Goal: Task Accomplishment & Management: Use online tool/utility

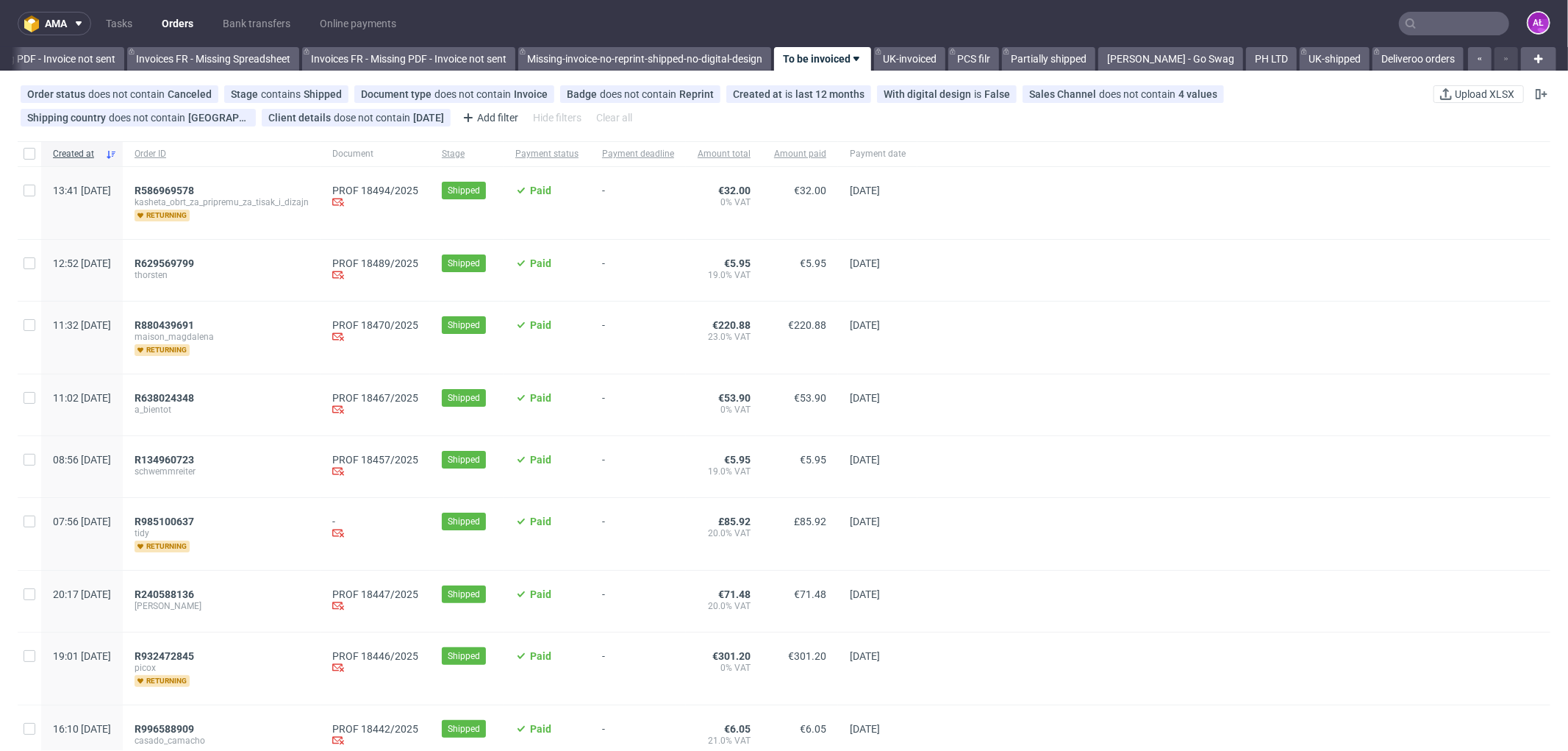
scroll to position [0, 2202]
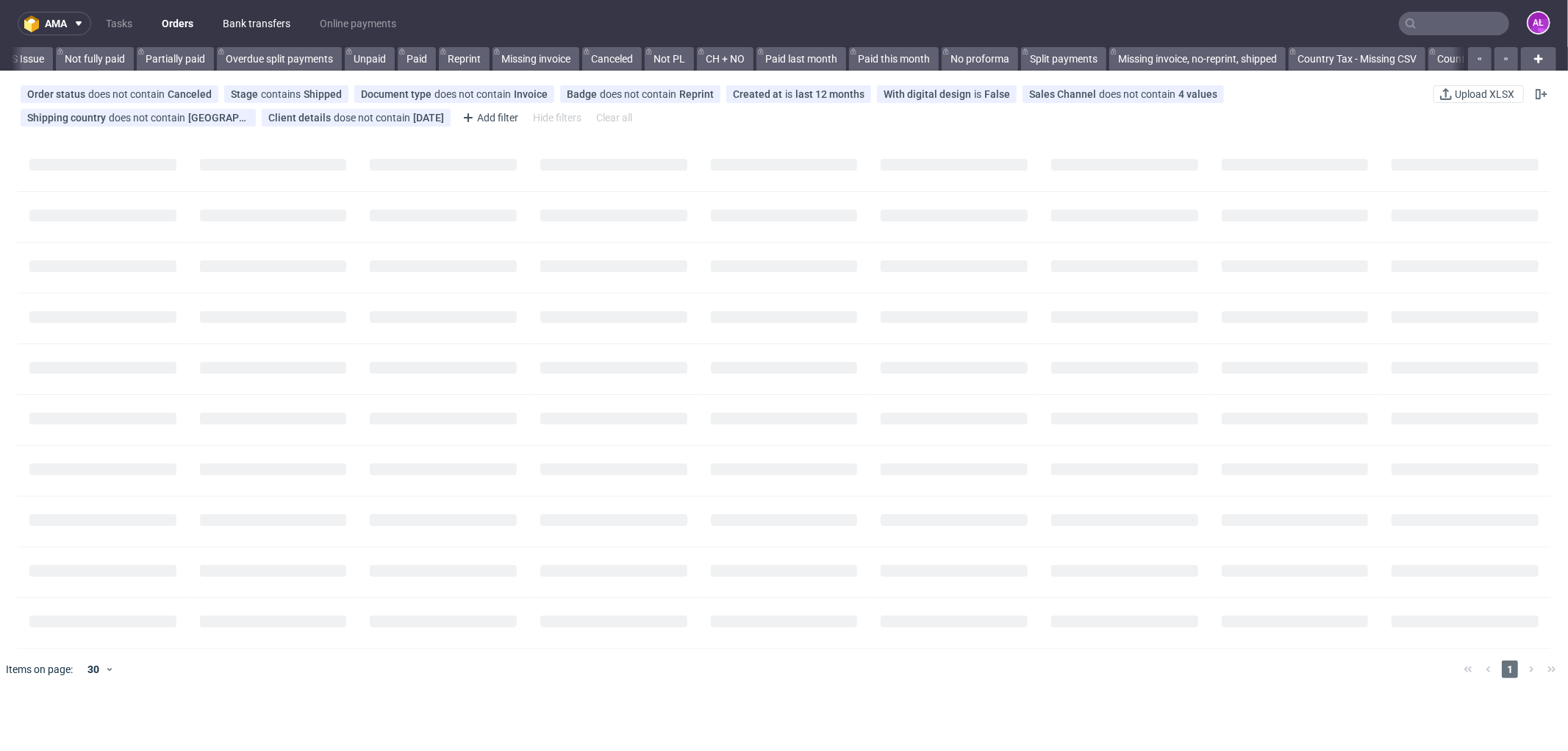
scroll to position [0, 1311]
click at [239, 25] on link "Bank transfers" at bounding box center [257, 23] width 85 height 23
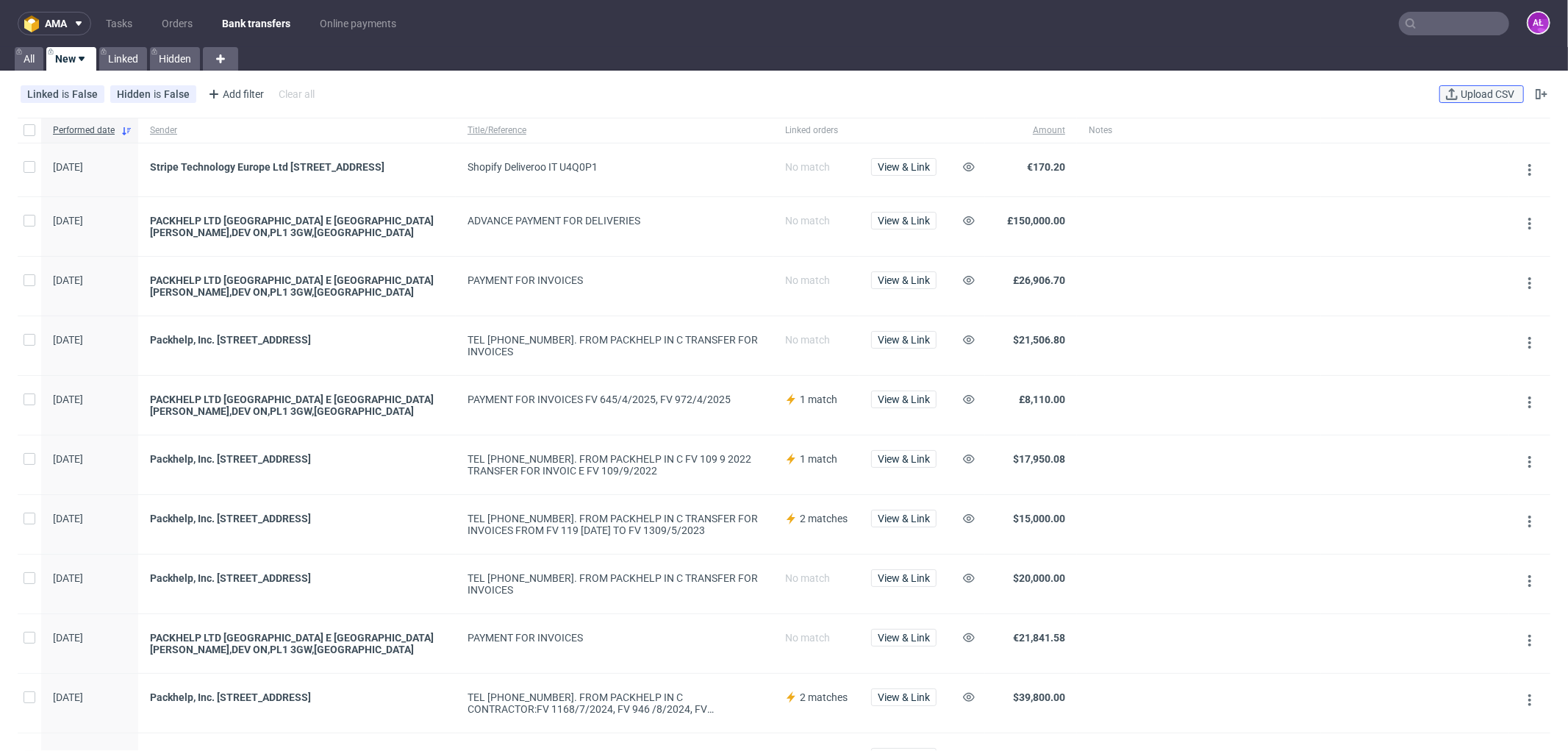
click at [1478, 92] on span "Upload CSV" at bounding box center [1487, 94] width 59 height 11
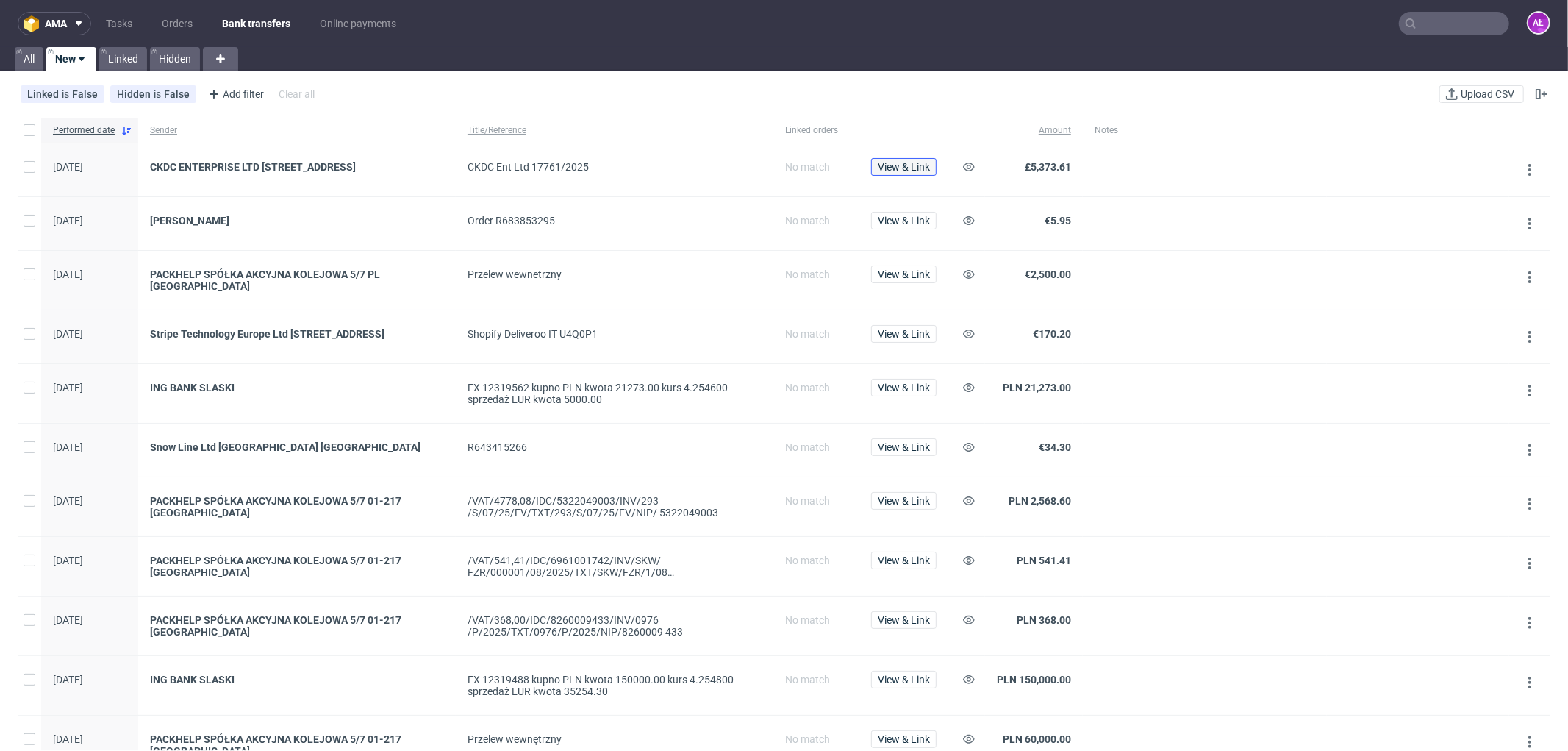
click at [916, 168] on span "View & Link" at bounding box center [904, 167] width 52 height 11
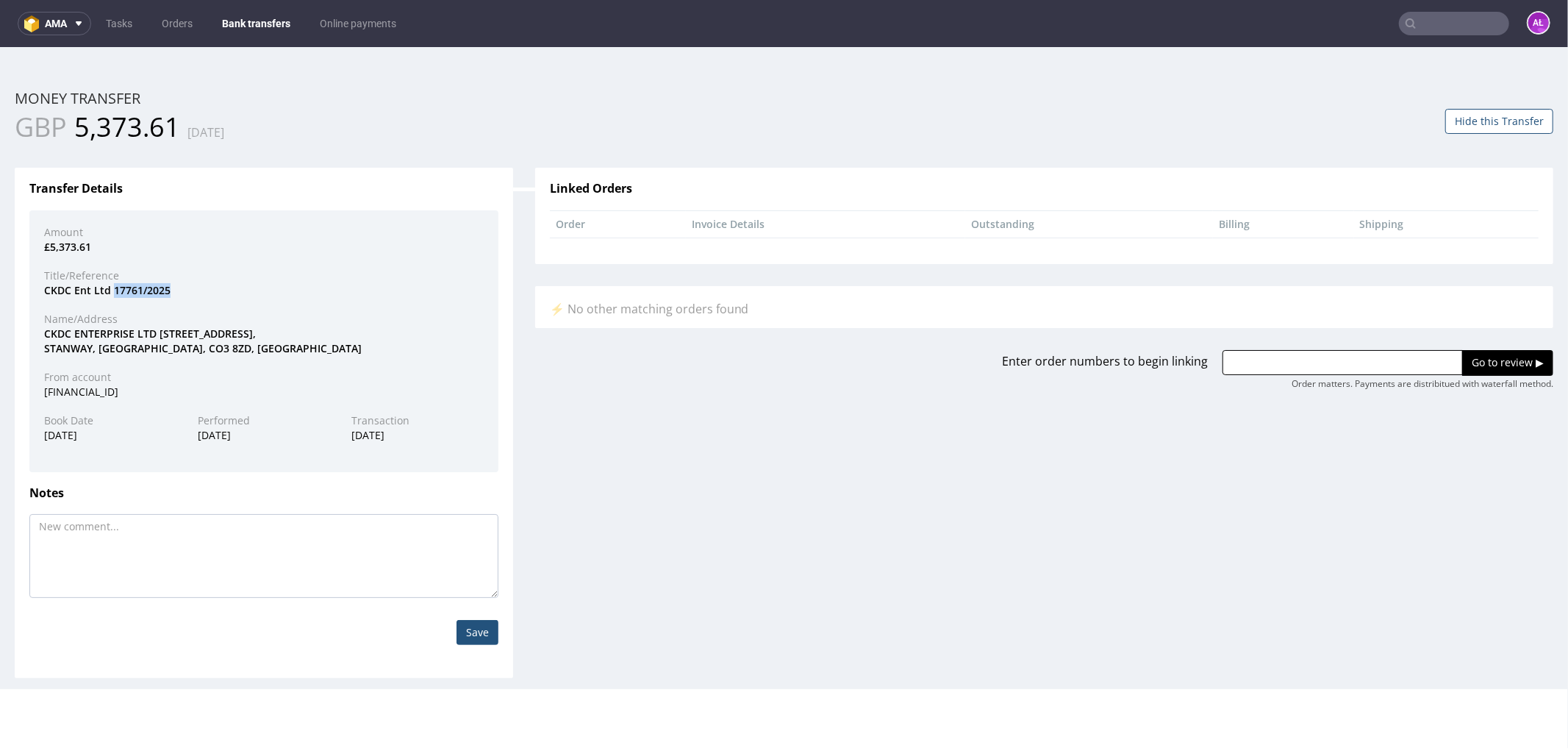
drag, startPoint x: 186, startPoint y: 291, endPoint x: 112, endPoint y: 293, distance: 74.0
click at [112, 293] on div "CKDC Ent Ltd 17761/2025" at bounding box center [264, 289] width 462 height 15
copy div "17761/2025"
click at [1347, 349] on input "text" at bounding box center [1343, 362] width 240 height 25
paste input "R534753178"
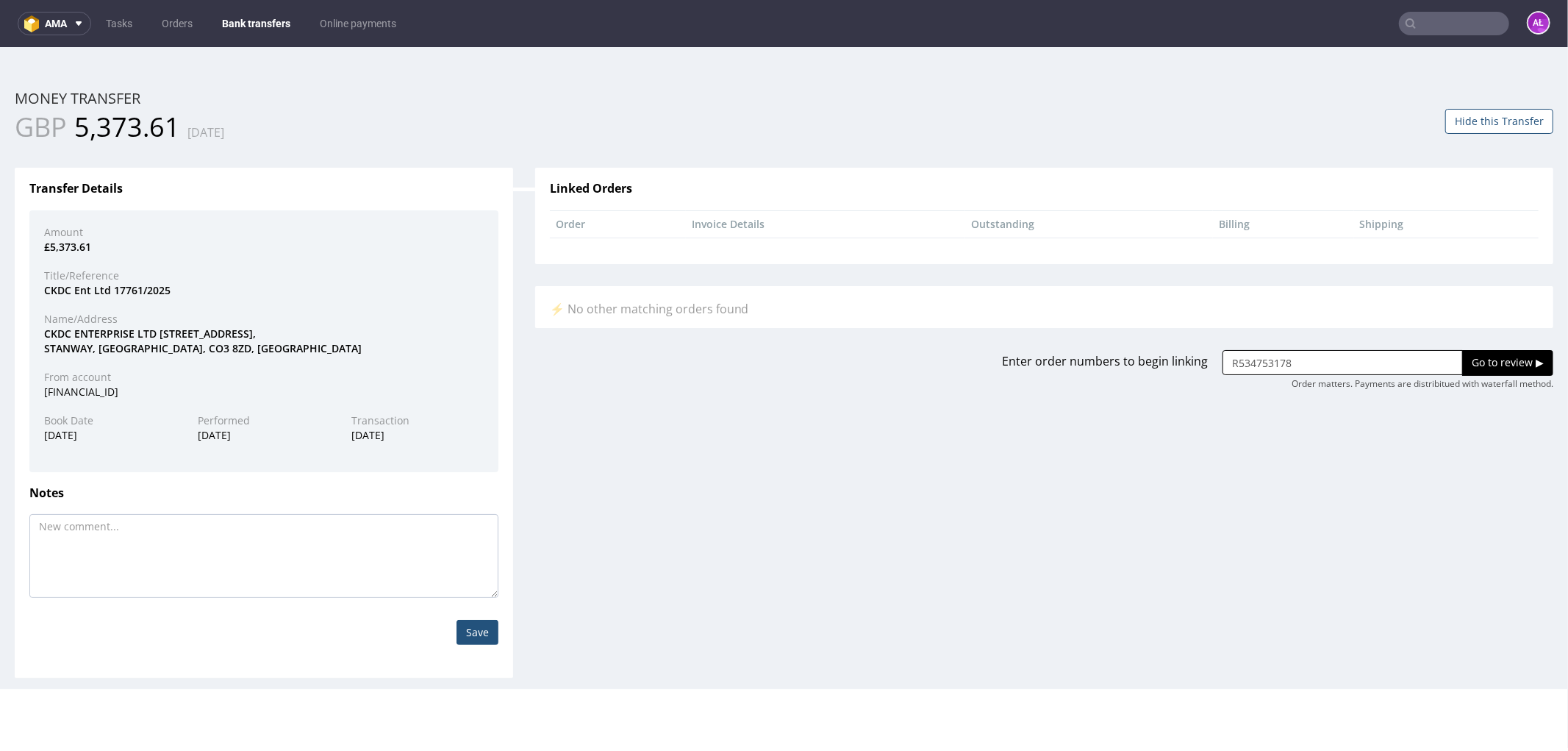
type input "R534753178"
click at [1501, 358] on input "Go to review ▶" at bounding box center [1508, 362] width 91 height 25
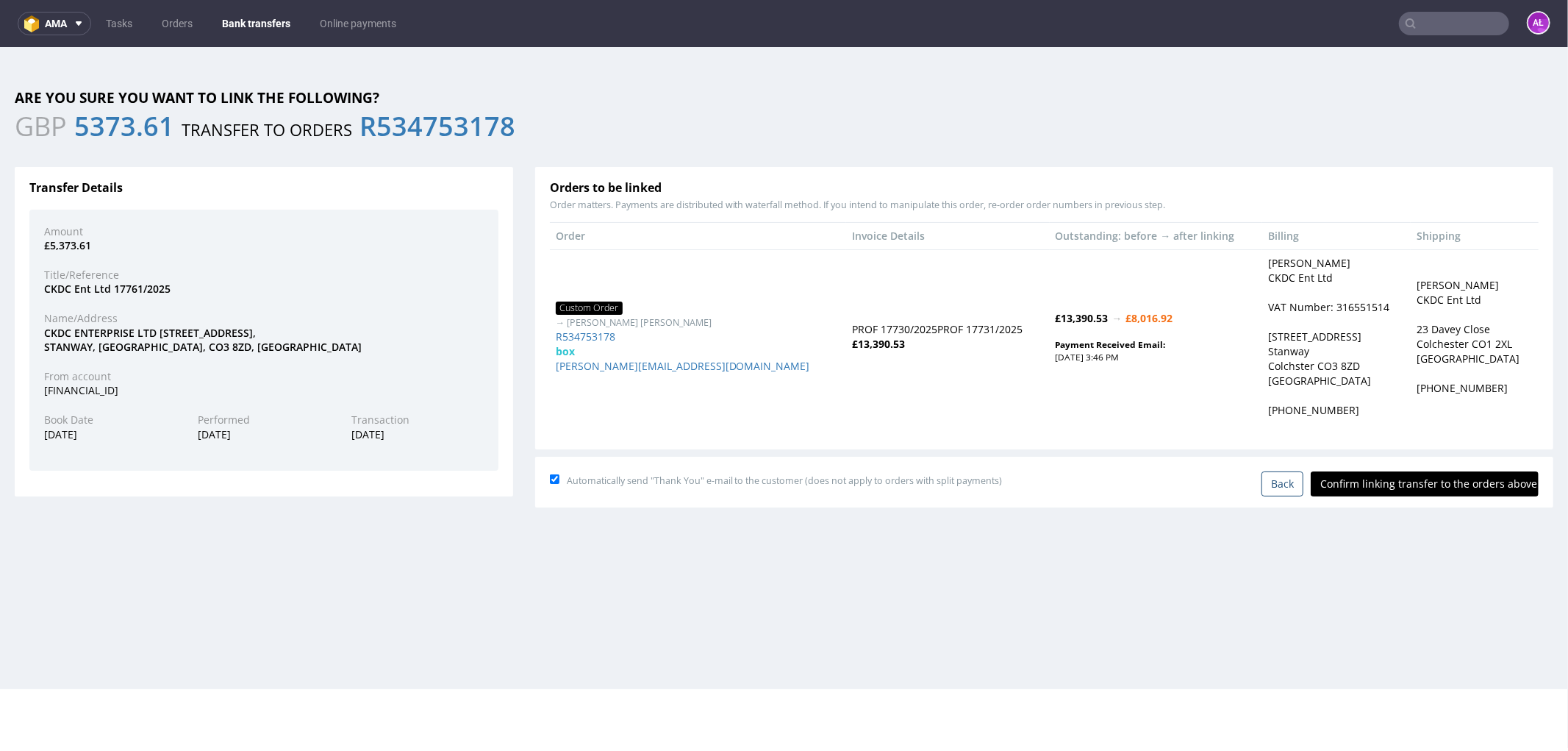
click at [1382, 474] on input "Confirm linking transfer to the orders above" at bounding box center [1424, 483] width 228 height 25
type input "In progress..."
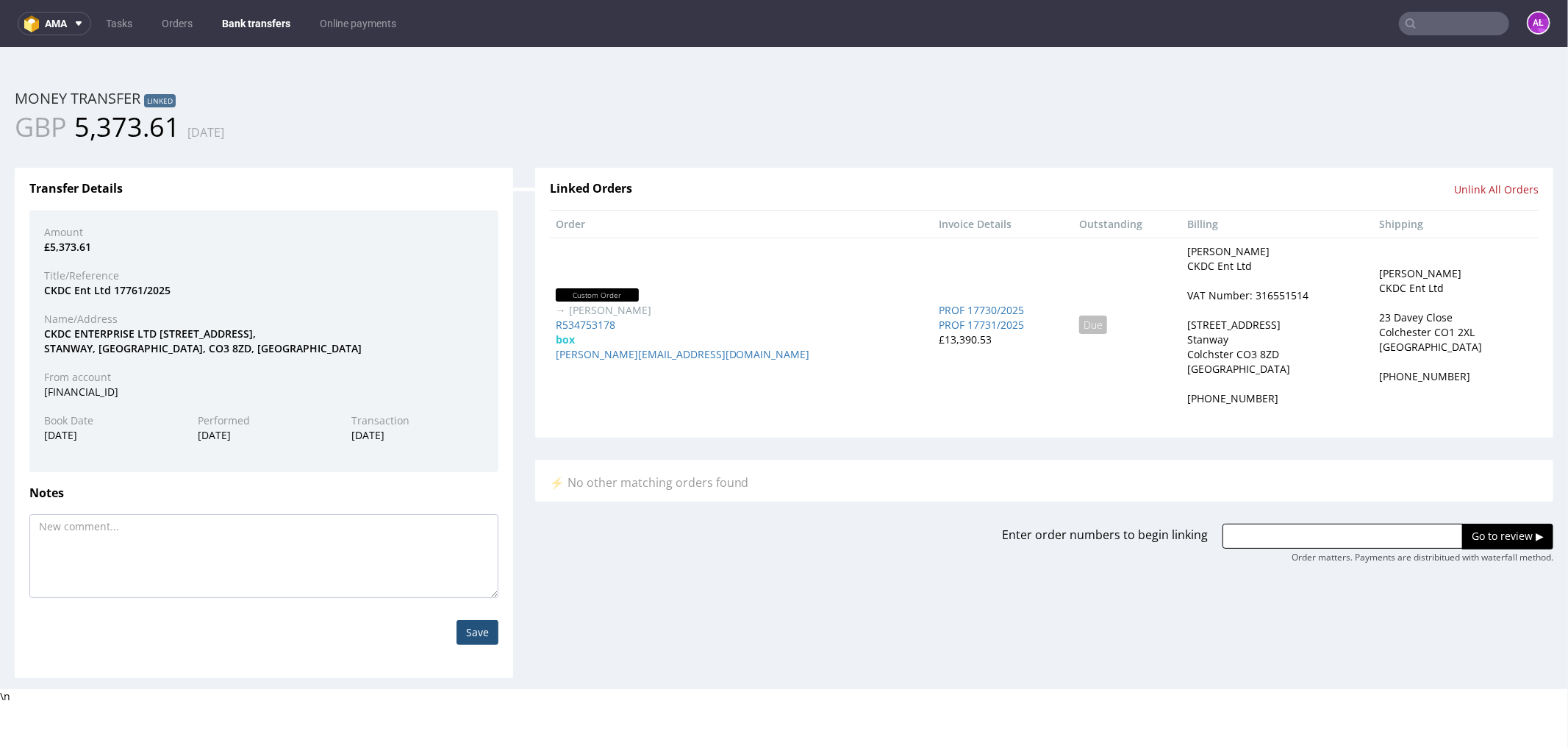
click at [670, 619] on div "Transfer Details Amount £5,373.61 Title/Reference CKDC Ent Ltd 17761/2025 Name/…" at bounding box center [784, 410] width 1560 height 533
drag, startPoint x: 18, startPoint y: 130, endPoint x: 177, endPoint y: 132, distance: 159.0
click at [177, 132] on div "GBP 5,373.61 02.09.2025" at bounding box center [394, 126] width 758 height 37
copy div "GBP 5,373.61"
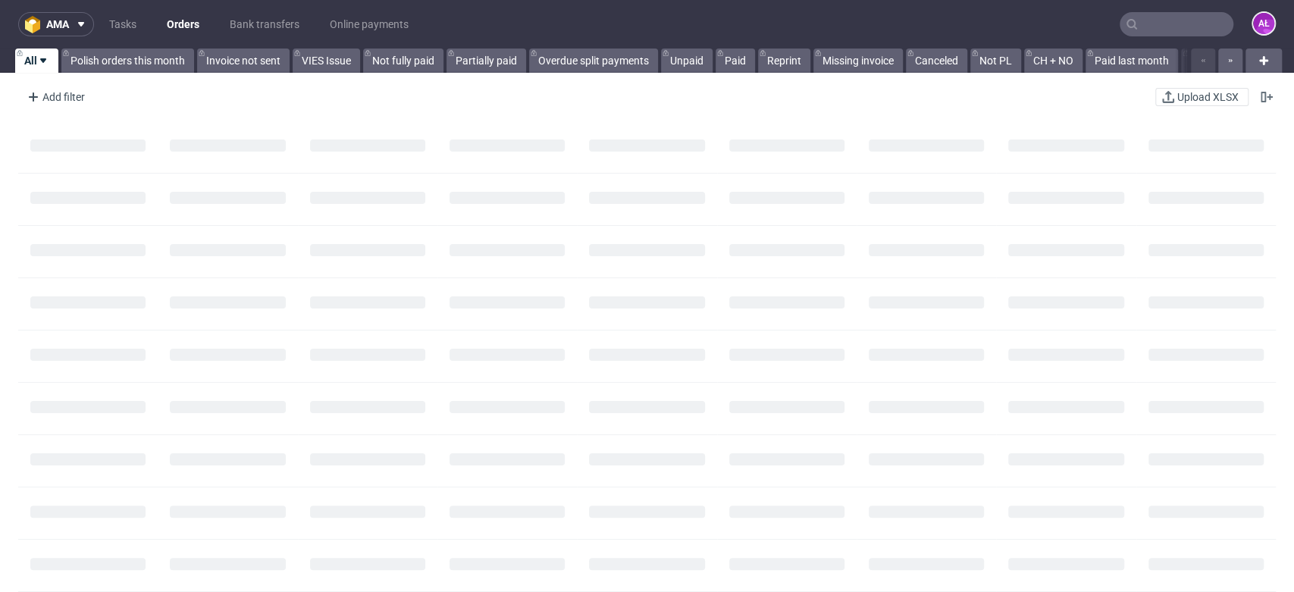
click at [1163, 29] on input "text" at bounding box center [1177, 24] width 114 height 24
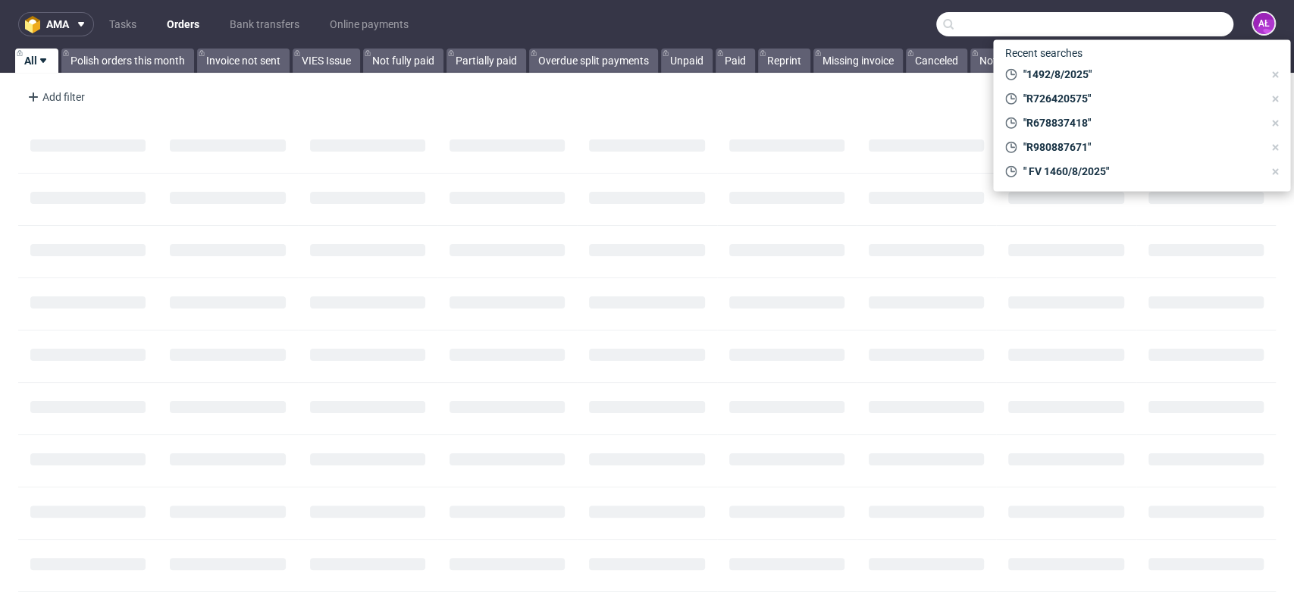
paste input "R534753178"
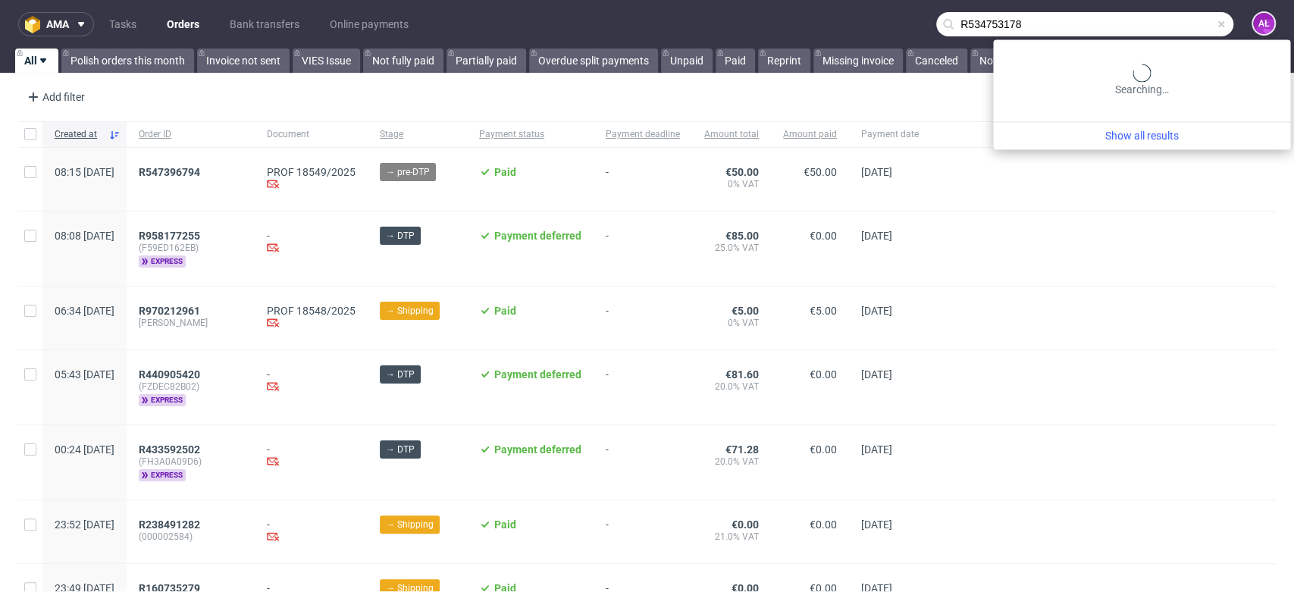
type input "R534753178"
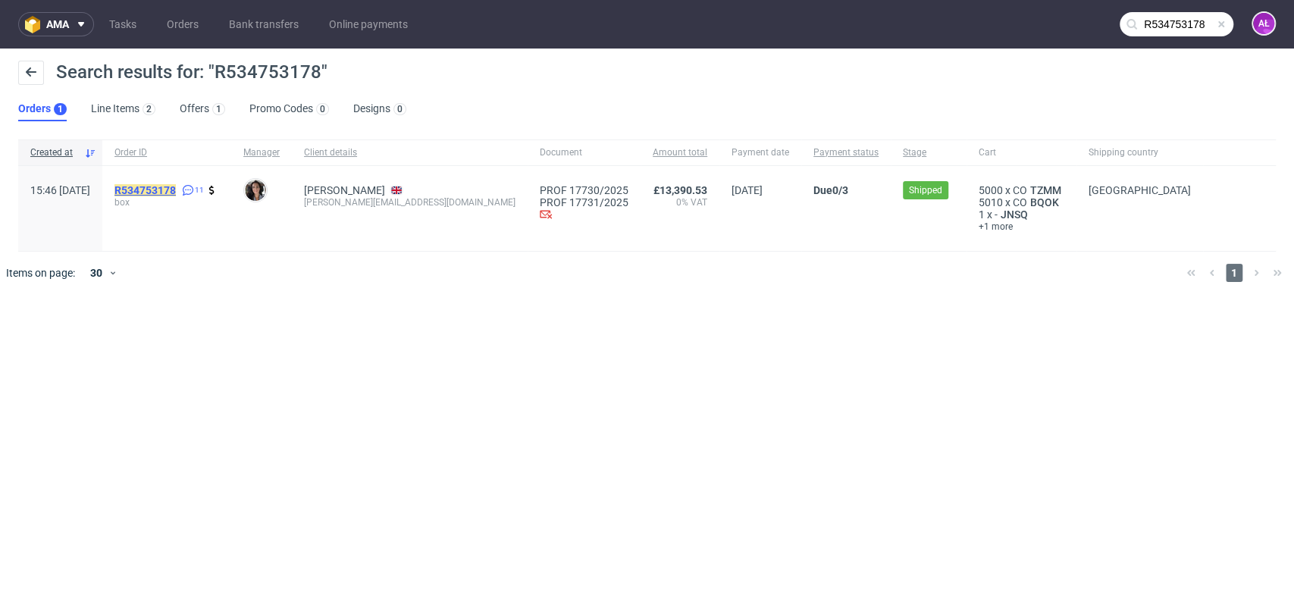
click at [176, 184] on mark "R534753178" at bounding box center [144, 190] width 61 height 12
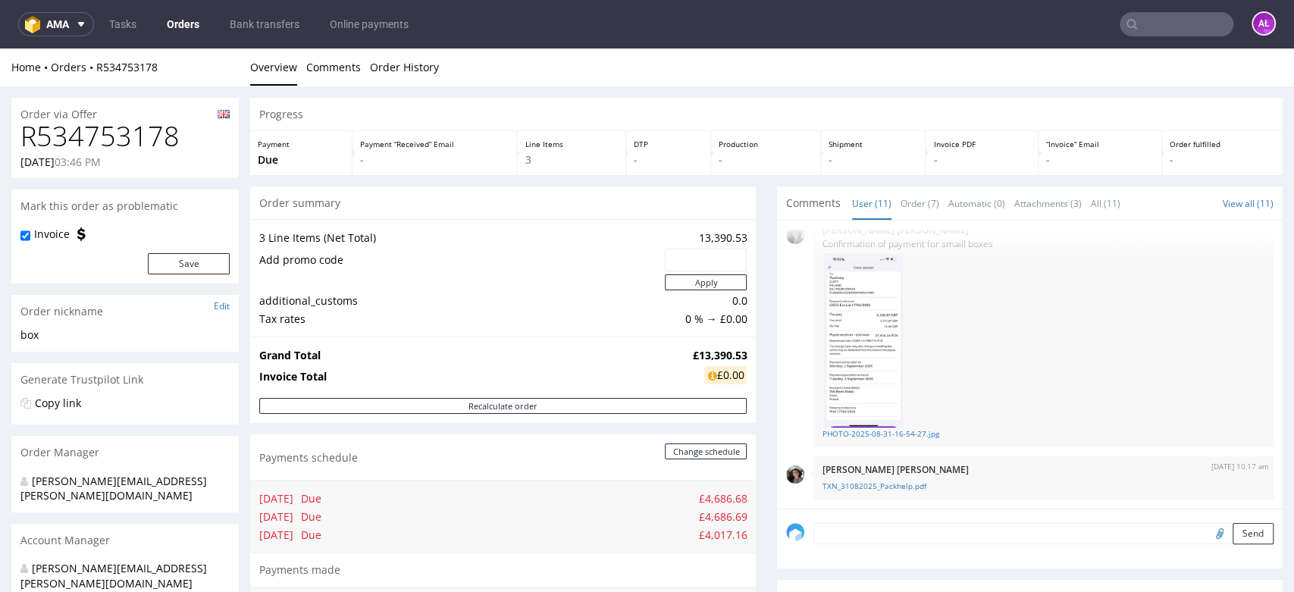
scroll to position [421, 0]
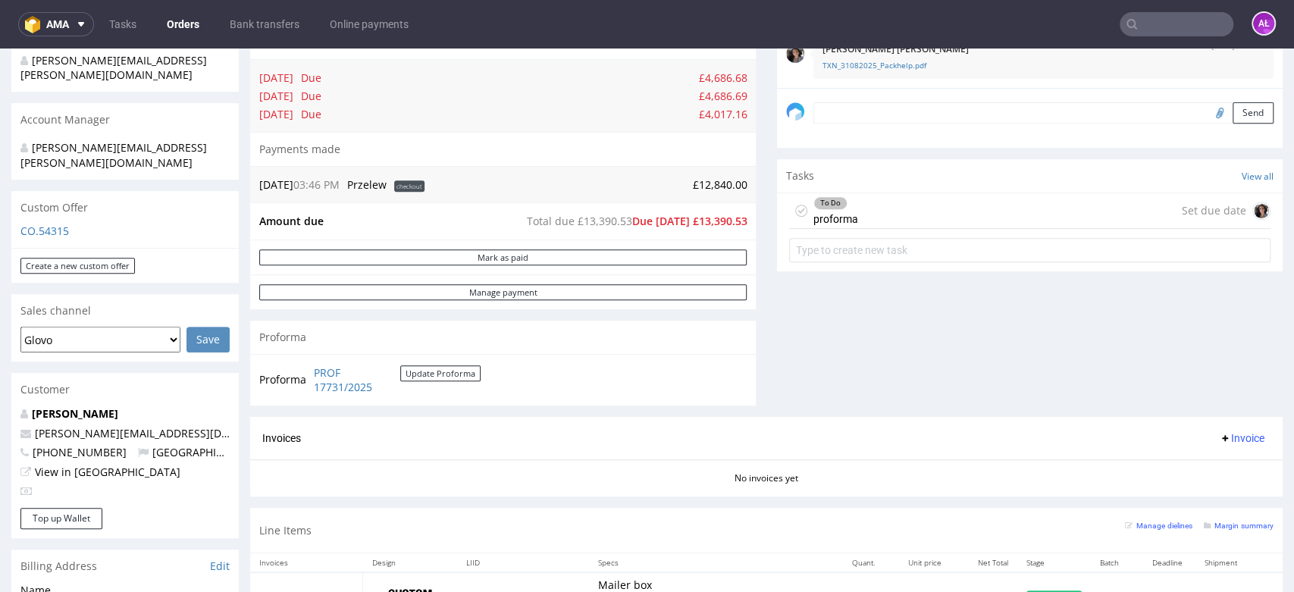
click at [849, 220] on div "To Do proforma Set due date" at bounding box center [1029, 211] width 481 height 36
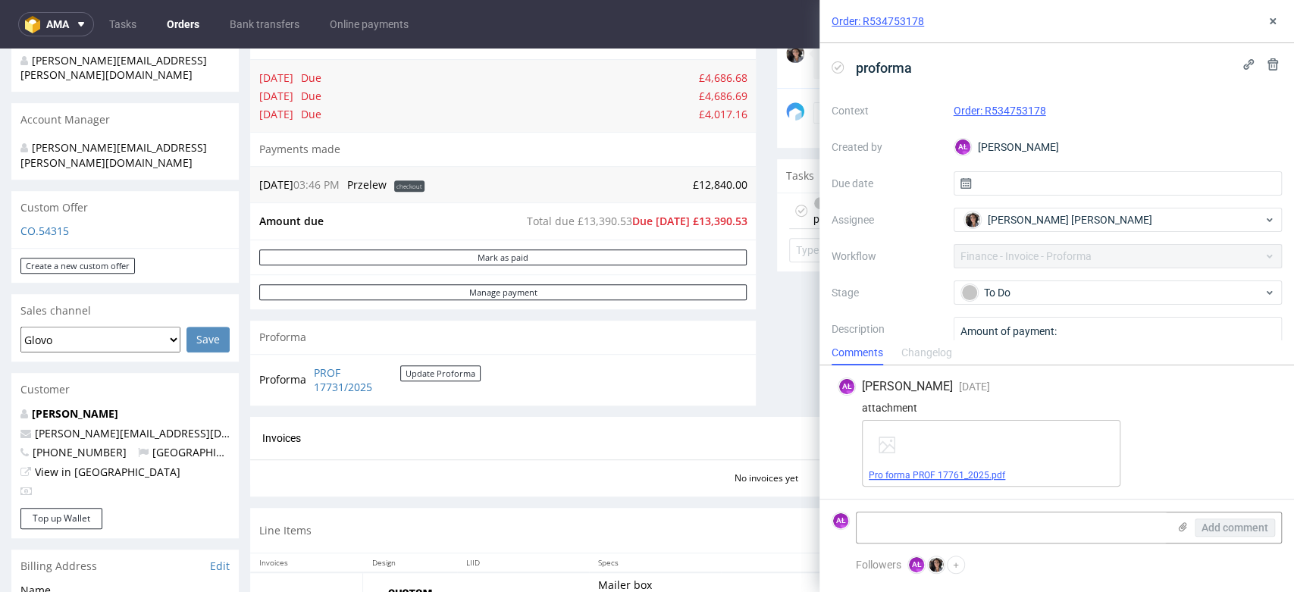
click at [988, 473] on link "Pro forma PROF 17761_2025.pdf" at bounding box center [937, 475] width 136 height 11
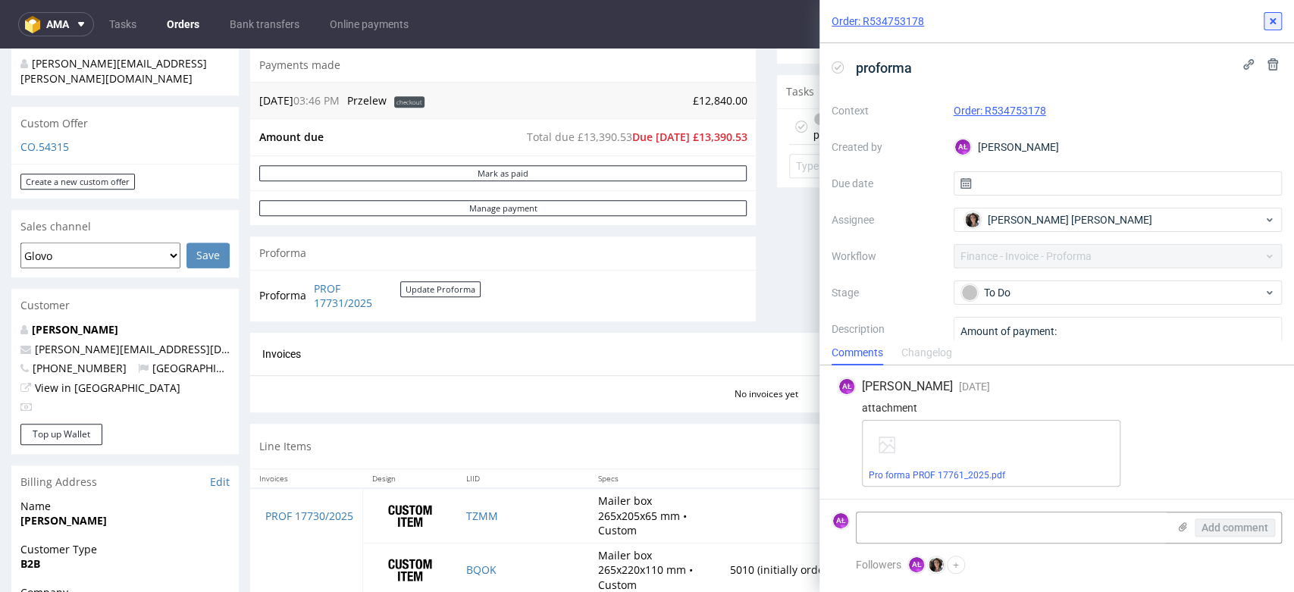
click at [1268, 20] on icon at bounding box center [1273, 21] width 12 height 12
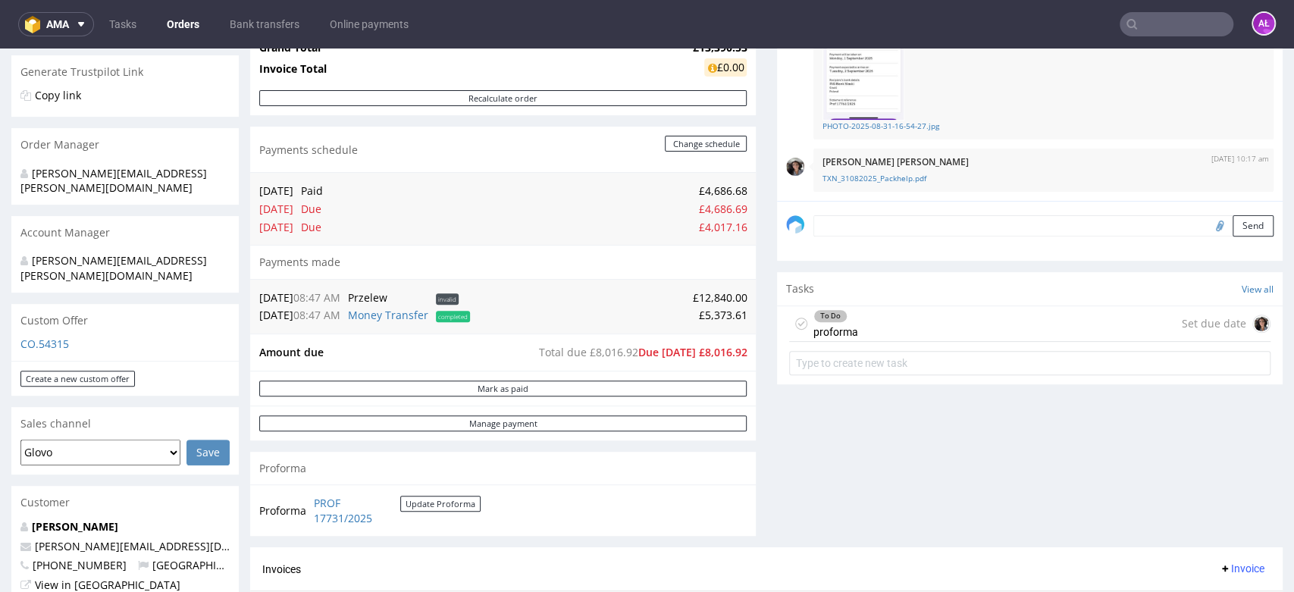
scroll to position [337, 0]
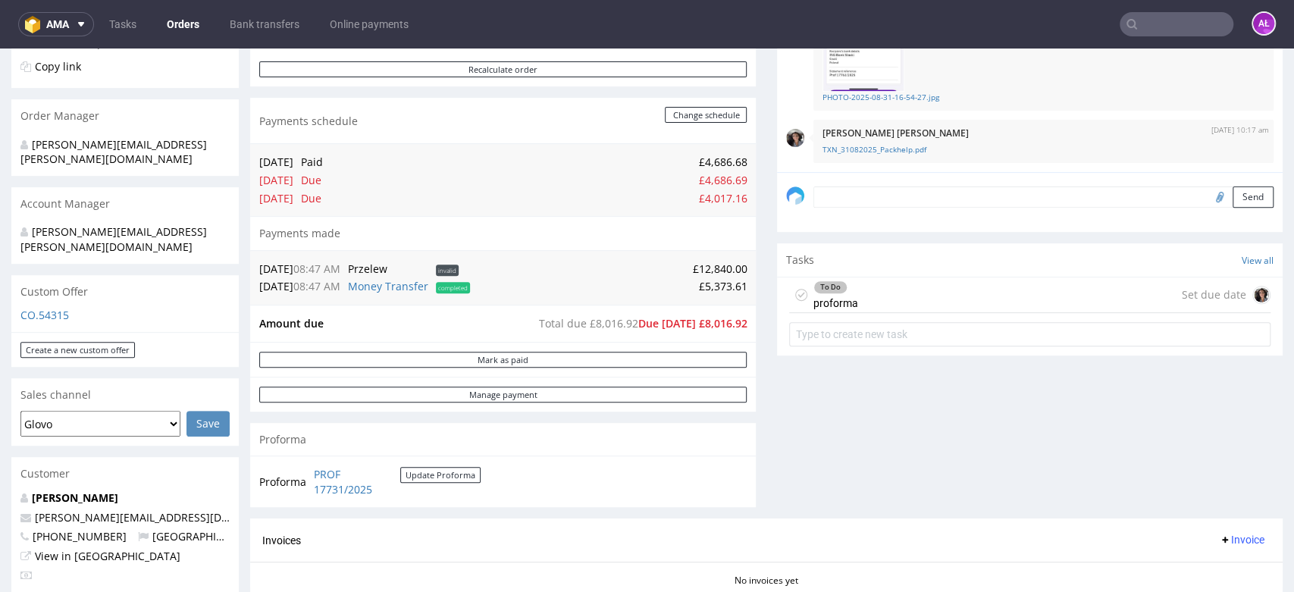
click at [838, 305] on div "To Do proforma" at bounding box center [835, 294] width 45 height 35
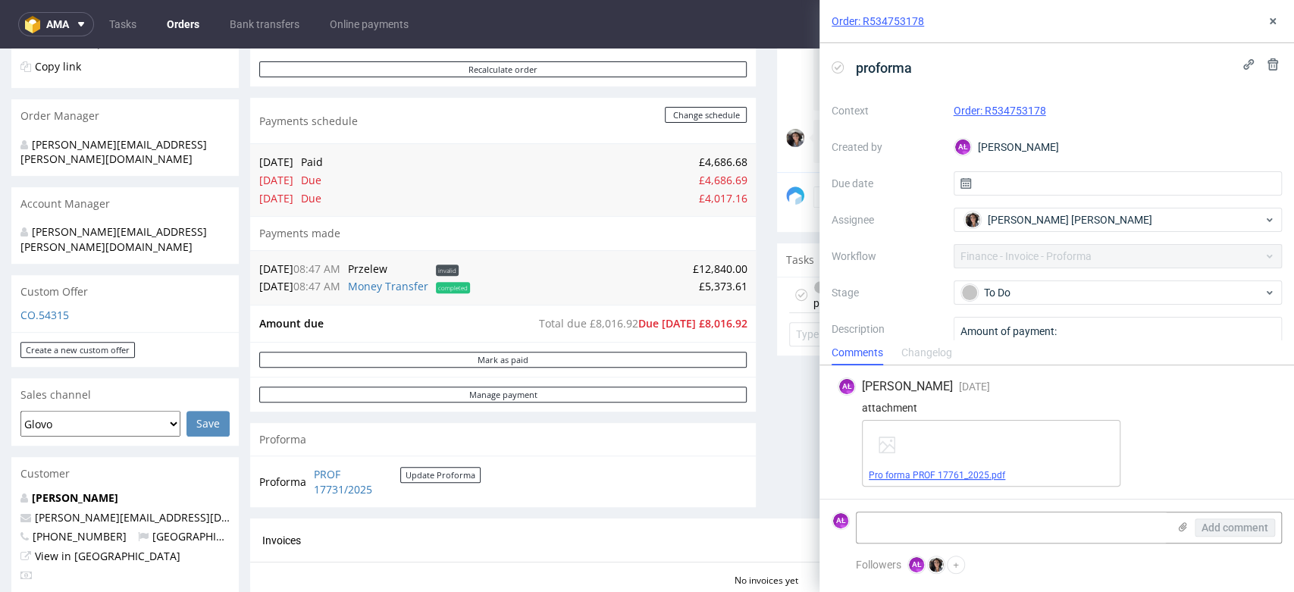
click at [929, 470] on link "Pro forma PROF 17761_2025.pdf" at bounding box center [937, 475] width 136 height 11
click at [390, 290] on link "Money Transfer" at bounding box center [388, 286] width 80 height 14
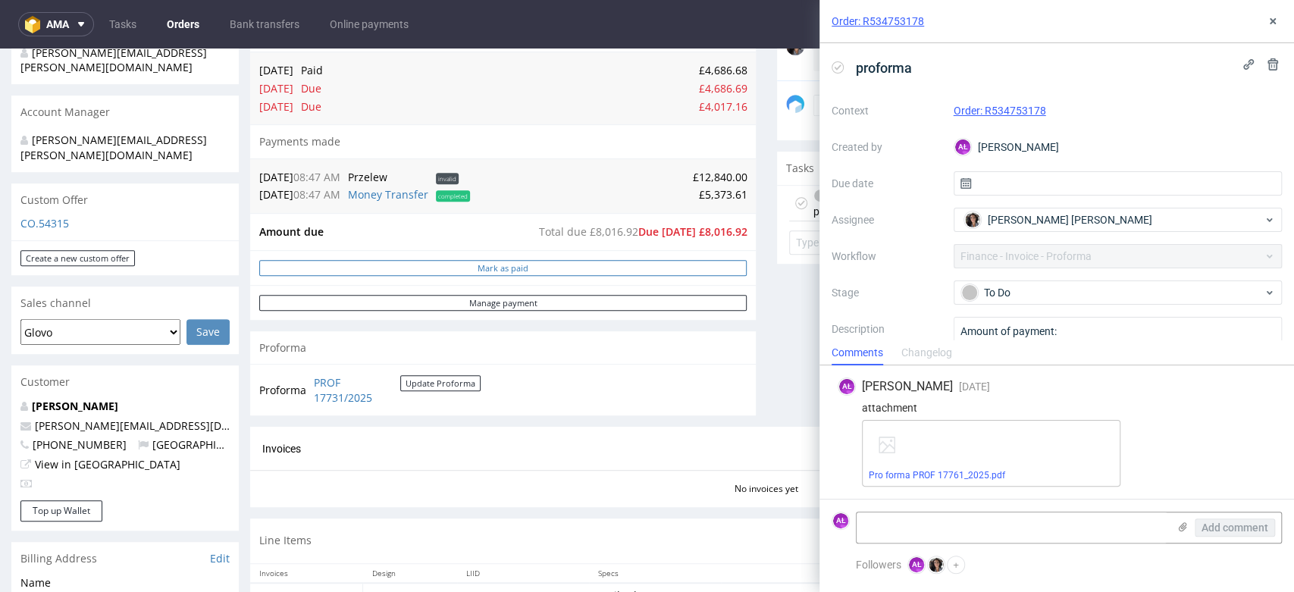
scroll to position [421, 0]
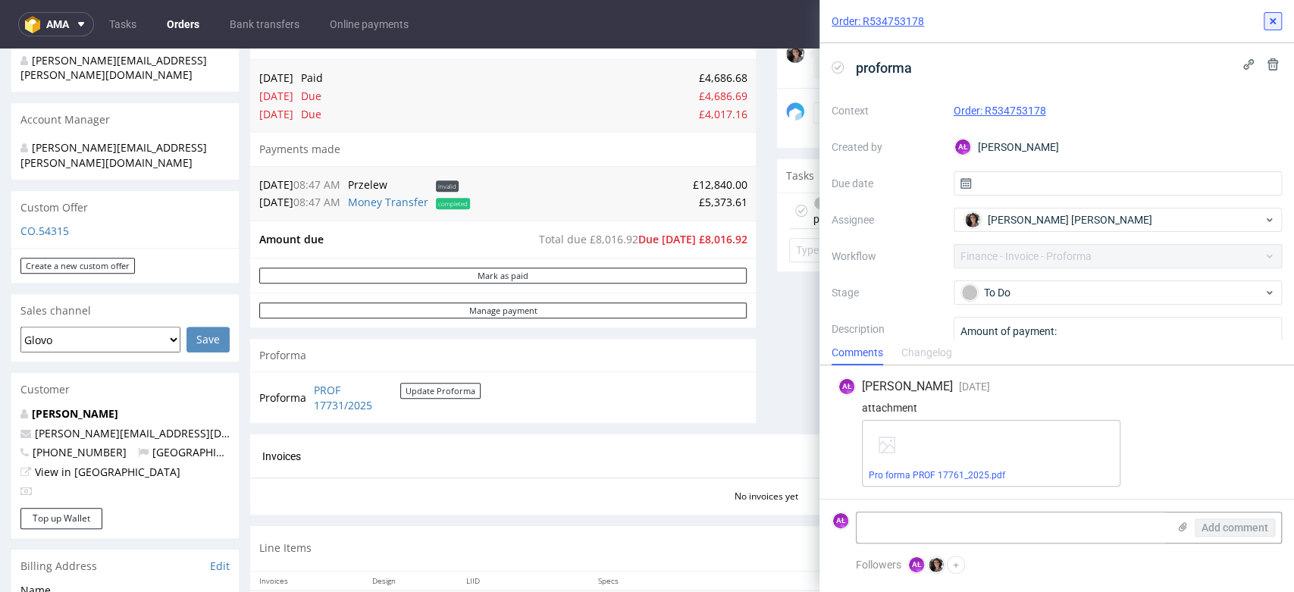
click at [1275, 26] on icon at bounding box center [1273, 21] width 12 height 12
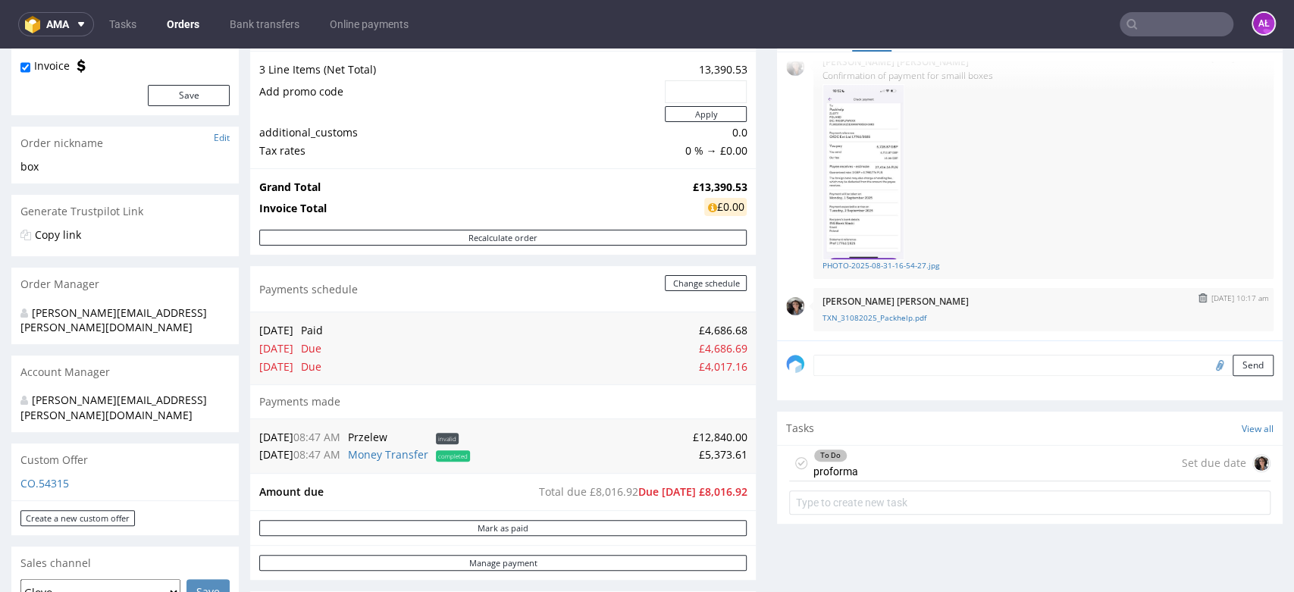
scroll to position [475, 0]
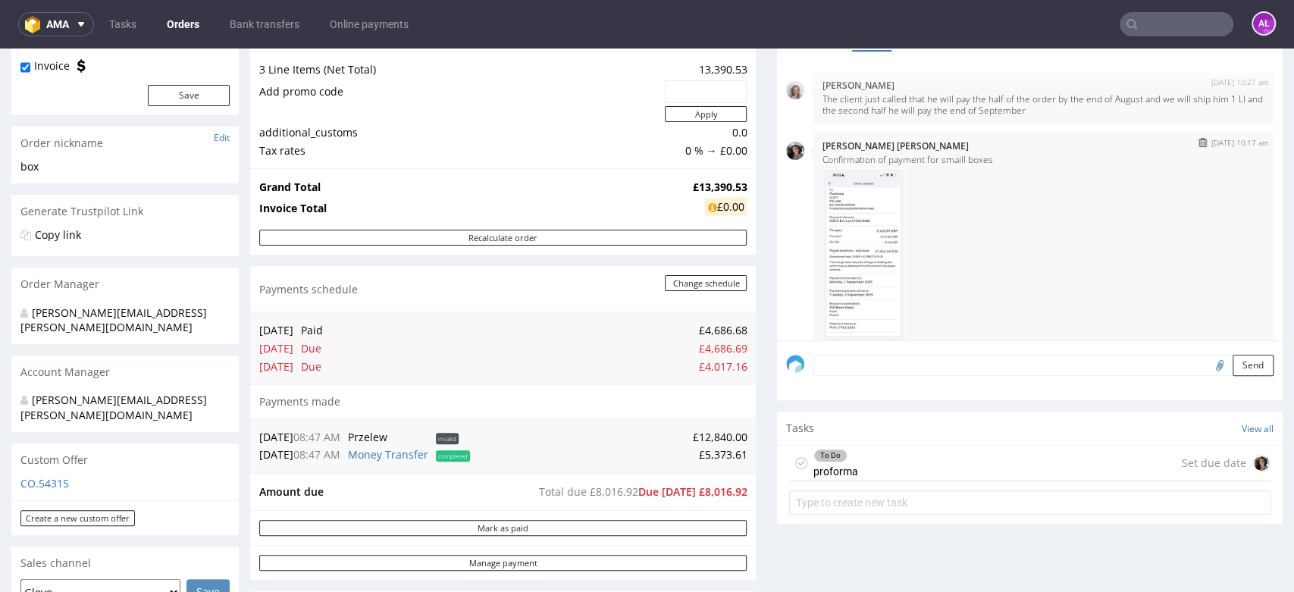
click at [860, 275] on img at bounding box center [863, 256] width 82 height 176
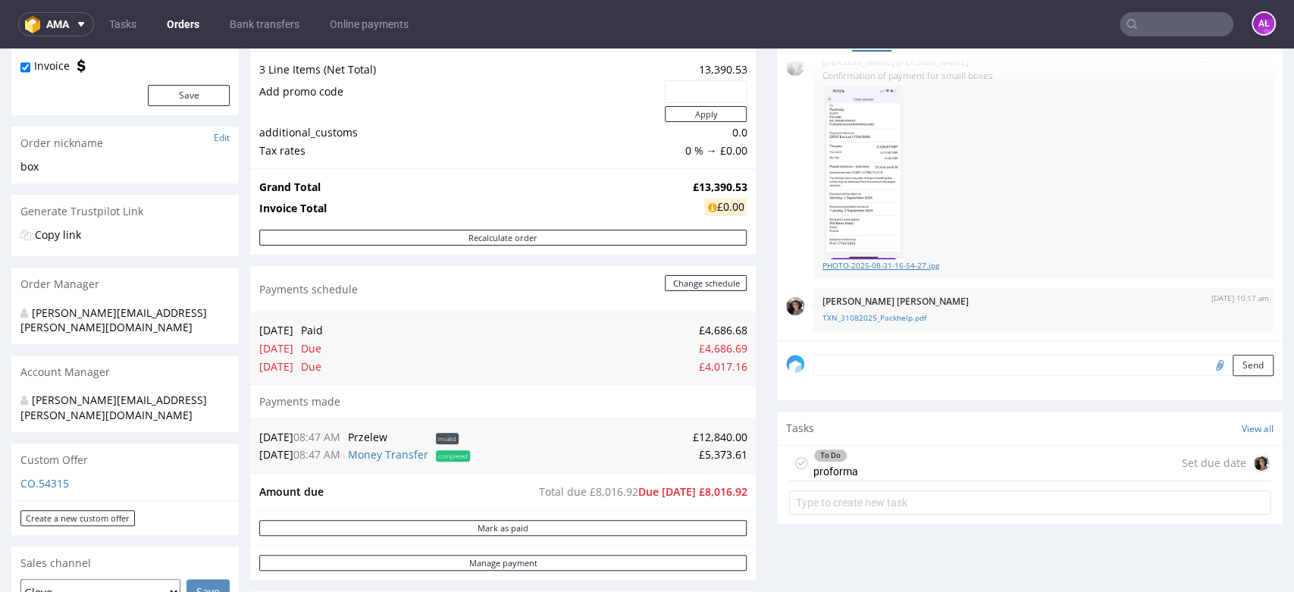
click at [855, 269] on link "PHOTO-2025-08-31-16-54-27.jpg" at bounding box center [1043, 265] width 442 height 11
click at [835, 465] on div "To Do proforma" at bounding box center [835, 463] width 45 height 35
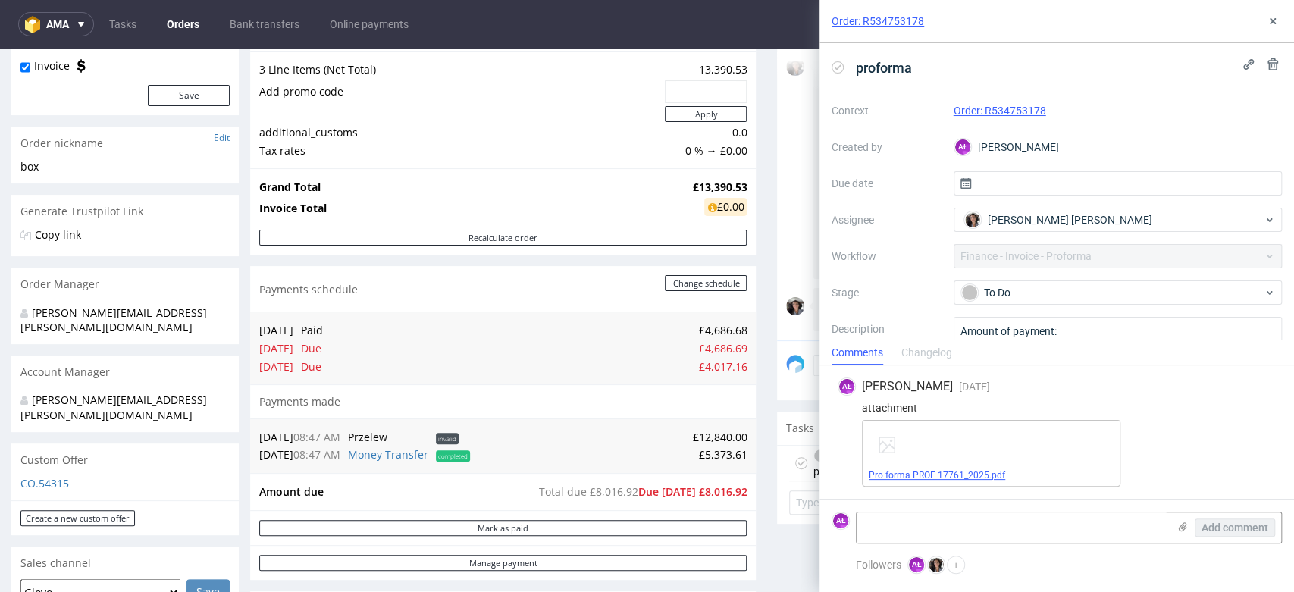
click at [904, 481] on span "Pro forma PROF 17761_2025.pdf" at bounding box center [991, 475] width 245 height 12
click at [989, 472] on link "Pro forma PROF 17761_2025.pdf" at bounding box center [937, 475] width 136 height 11
click at [1276, 23] on icon at bounding box center [1273, 21] width 12 height 12
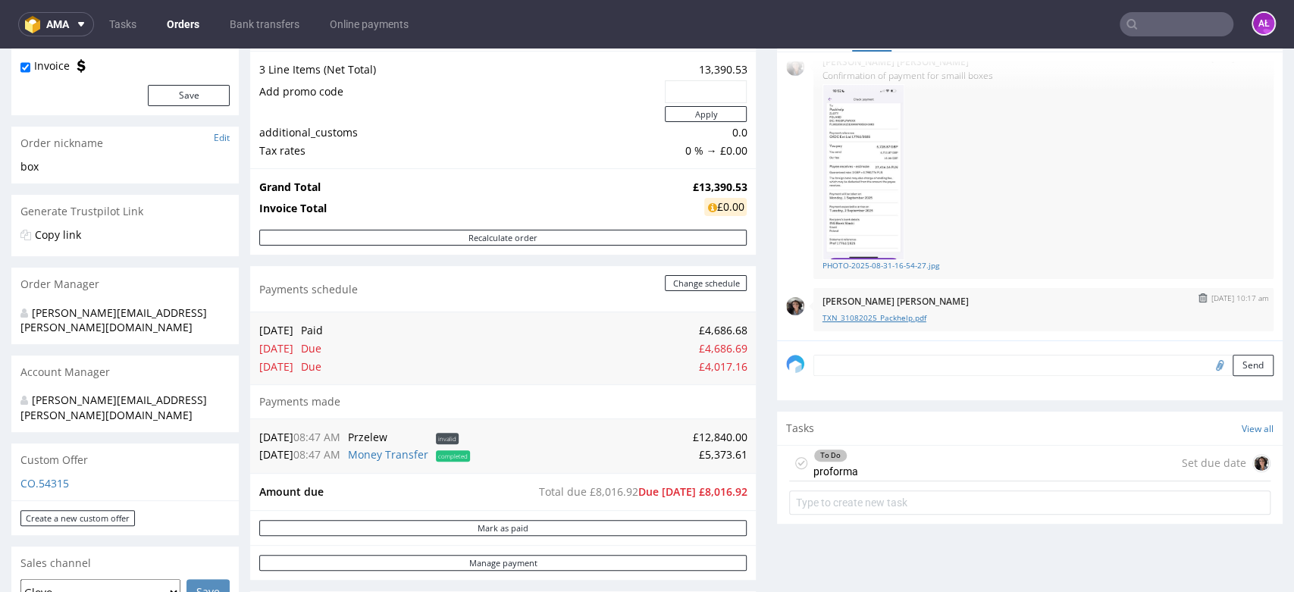
click at [880, 314] on link "TXN_31082025_Packhelp.pdf" at bounding box center [1043, 317] width 442 height 11
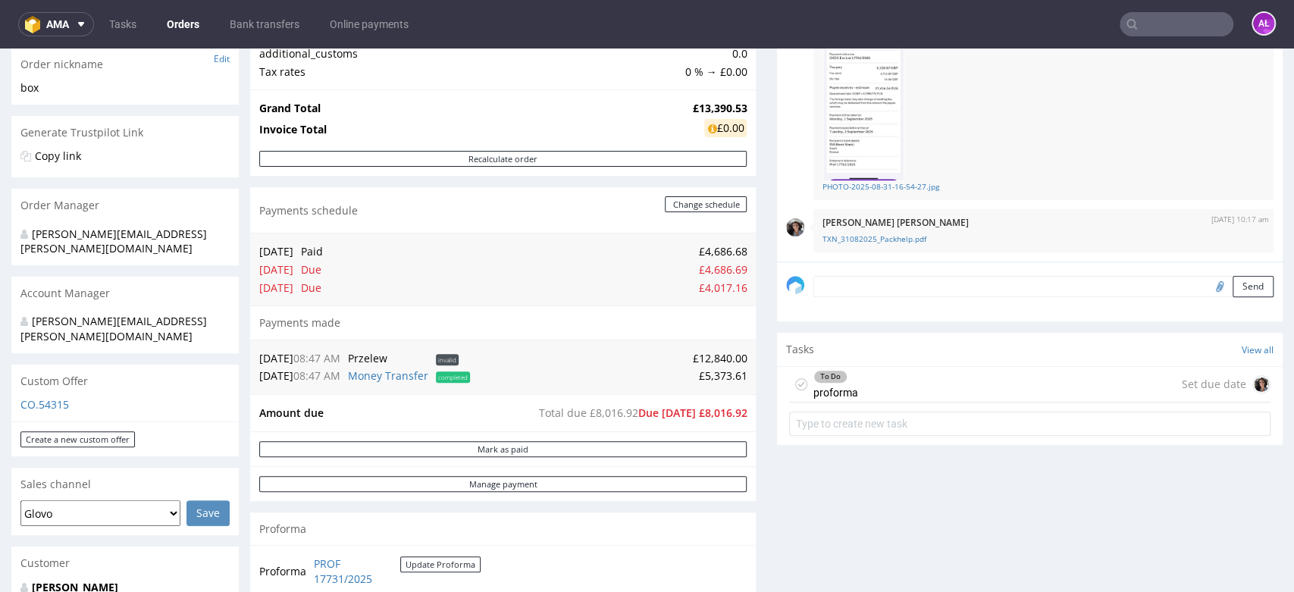
scroll to position [337, 0]
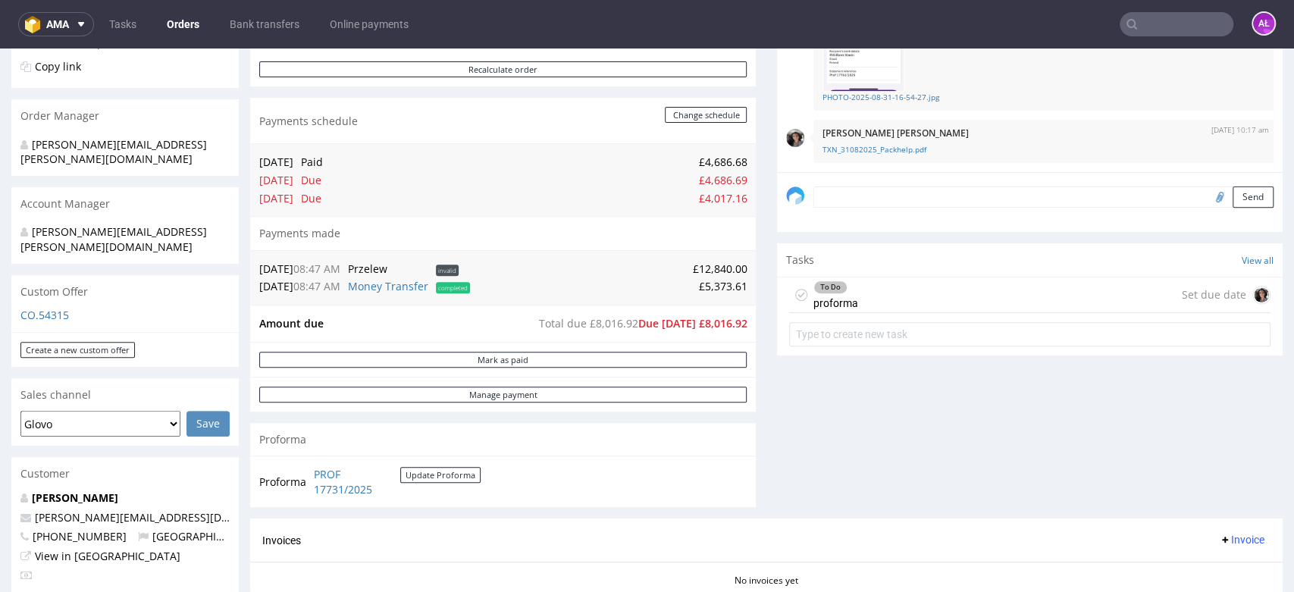
click at [894, 298] on div "To Do proforma Set due date" at bounding box center [1029, 295] width 481 height 36
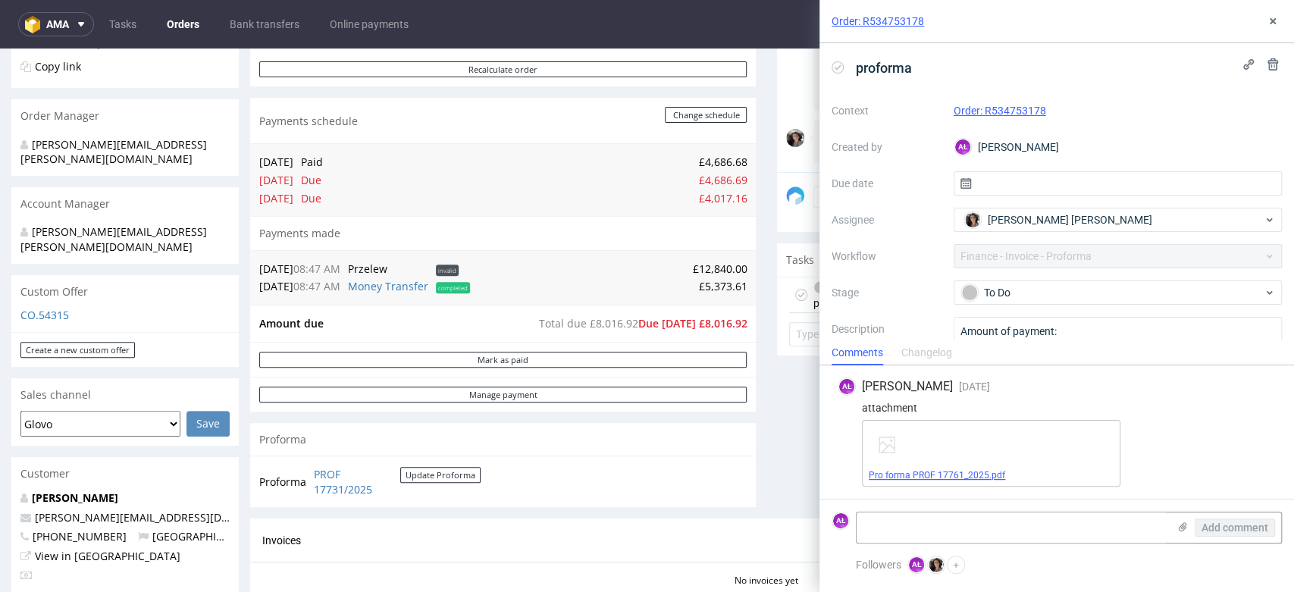
click at [991, 477] on link "Pro forma PROF 17761_2025.pdf" at bounding box center [937, 475] width 136 height 11
click at [945, 475] on link "Pro forma PROF 17761_2025.pdf" at bounding box center [937, 475] width 136 height 11
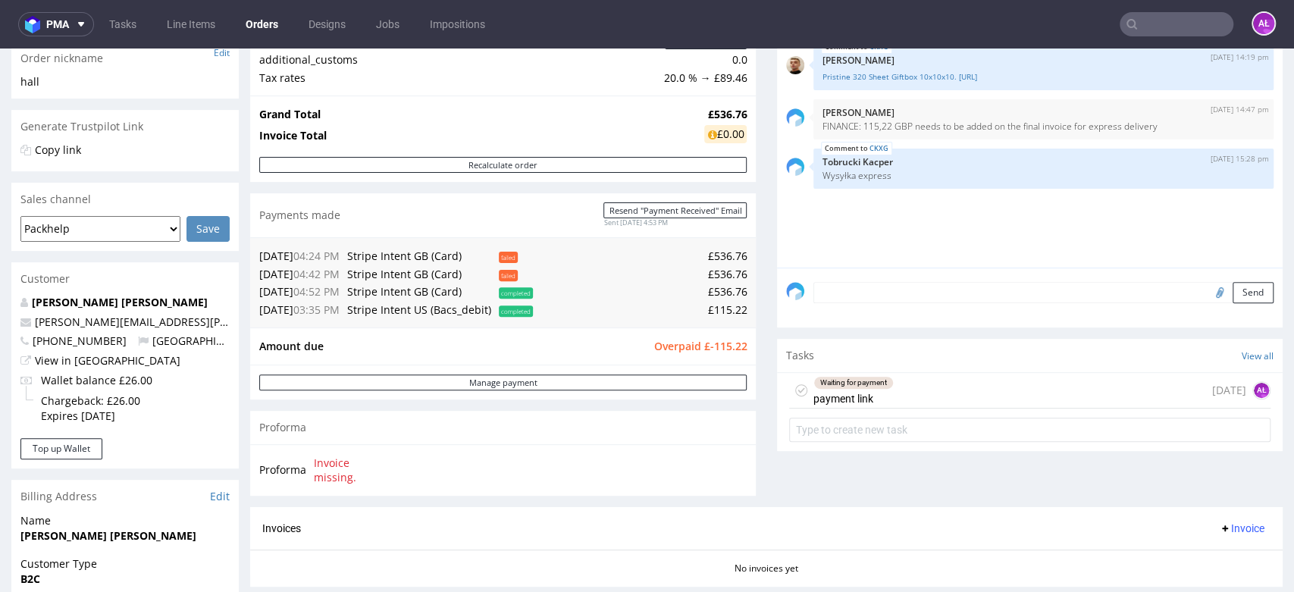
scroll to position [252, 0]
click at [1207, 292] on input "file" at bounding box center [1217, 293] width 21 height 20
type input "C:\fakepath\Faktura FV 52_9_2025 (1).pdf"
click at [825, 290] on textarea at bounding box center [1043, 293] width 460 height 21
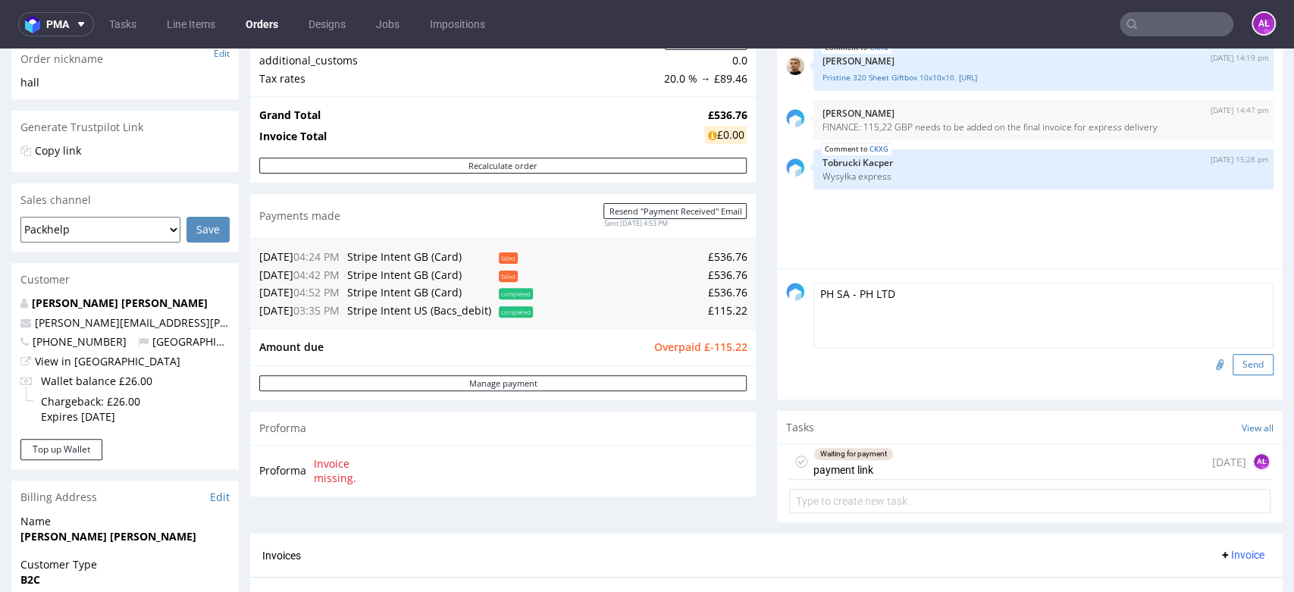
type textarea "PH SA - PH LTD"
click at [1233, 356] on button "Send" at bounding box center [1253, 364] width 41 height 21
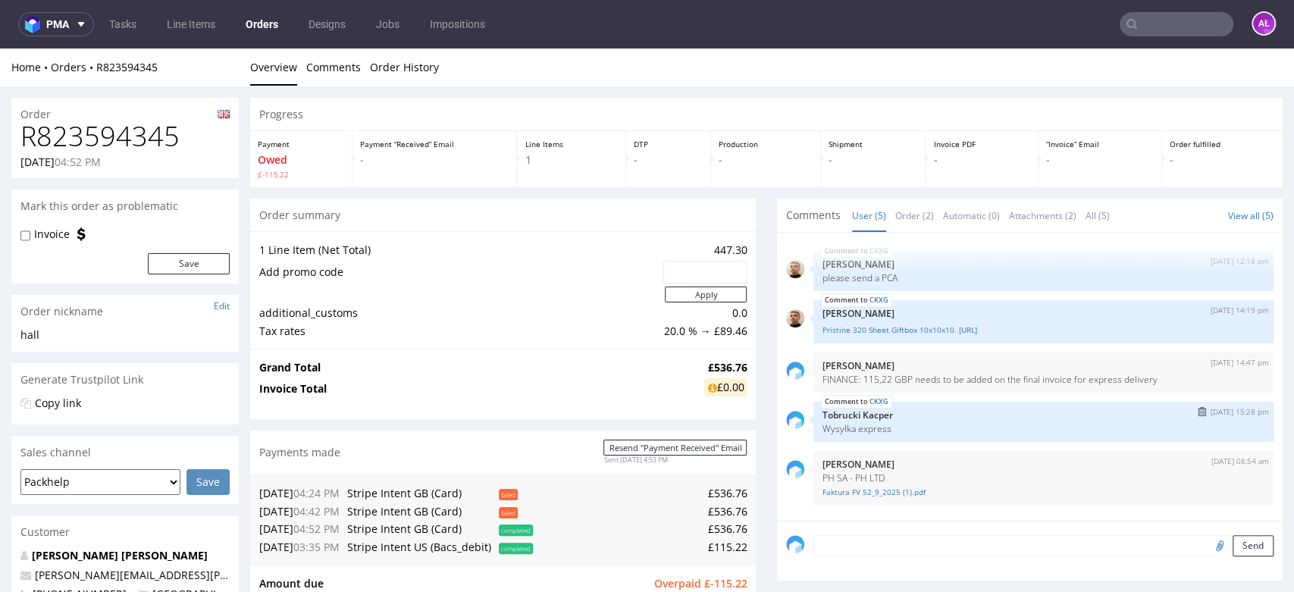
scroll to position [0, 0]
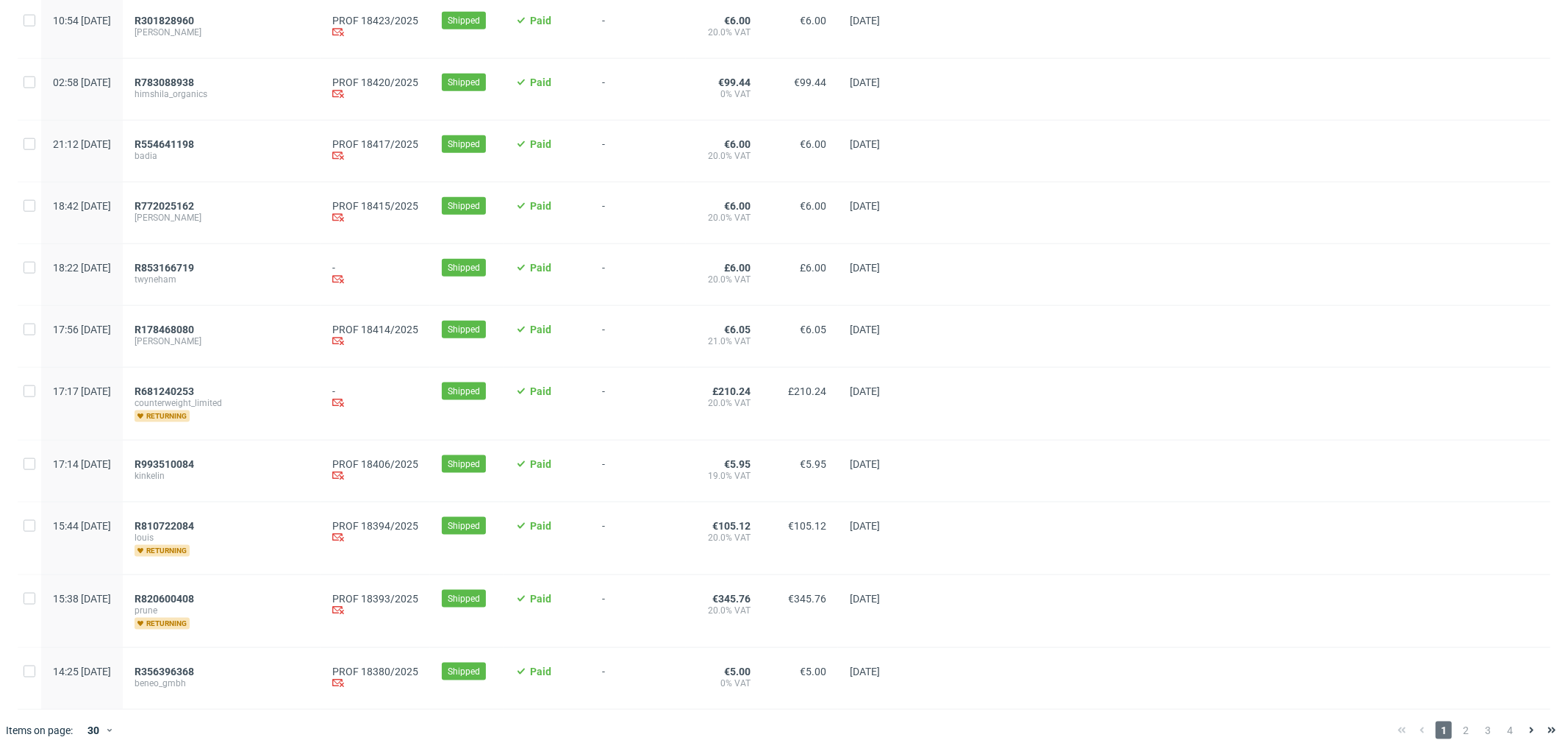
scroll to position [1435, 0]
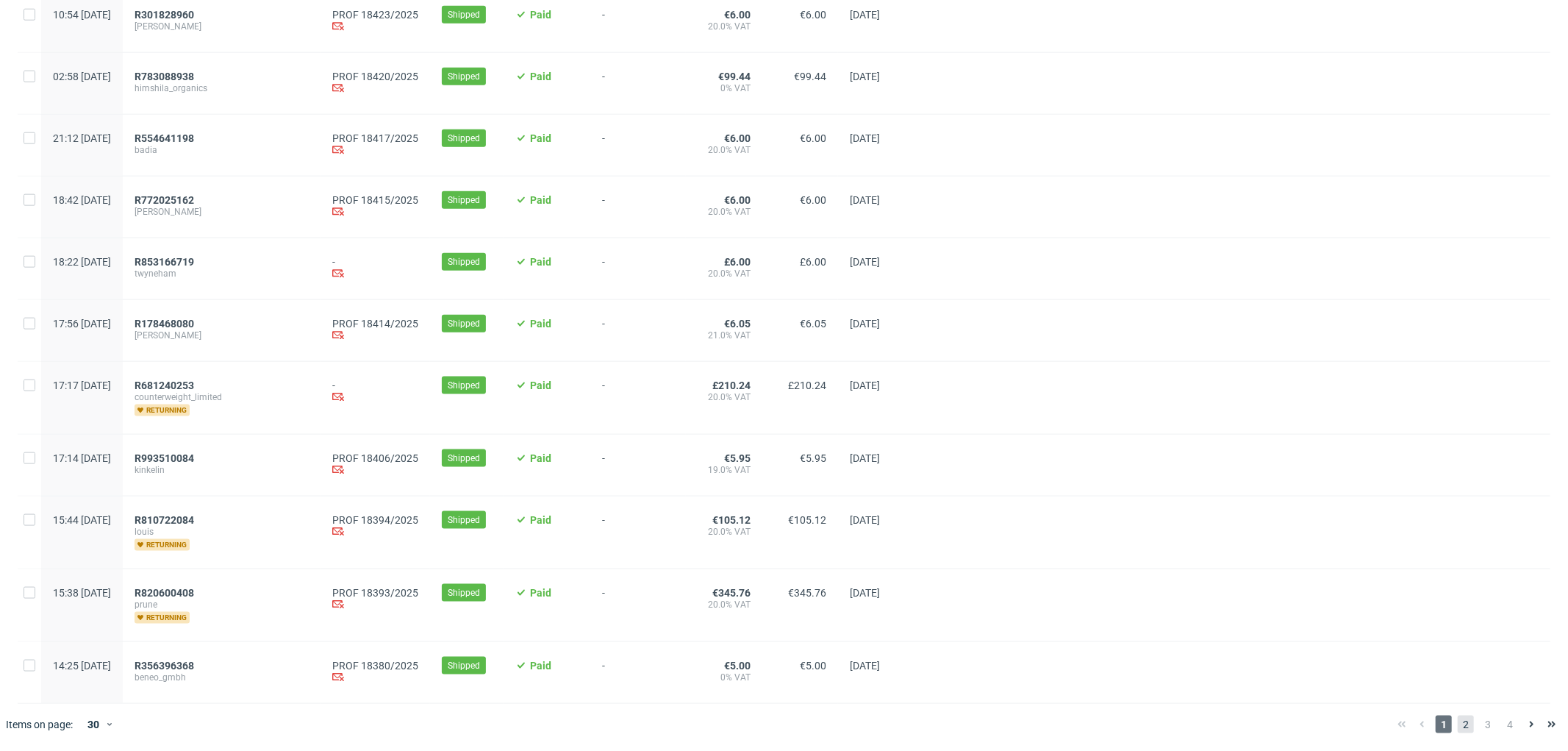
click at [1458, 725] on span "2" at bounding box center [1465, 725] width 16 height 17
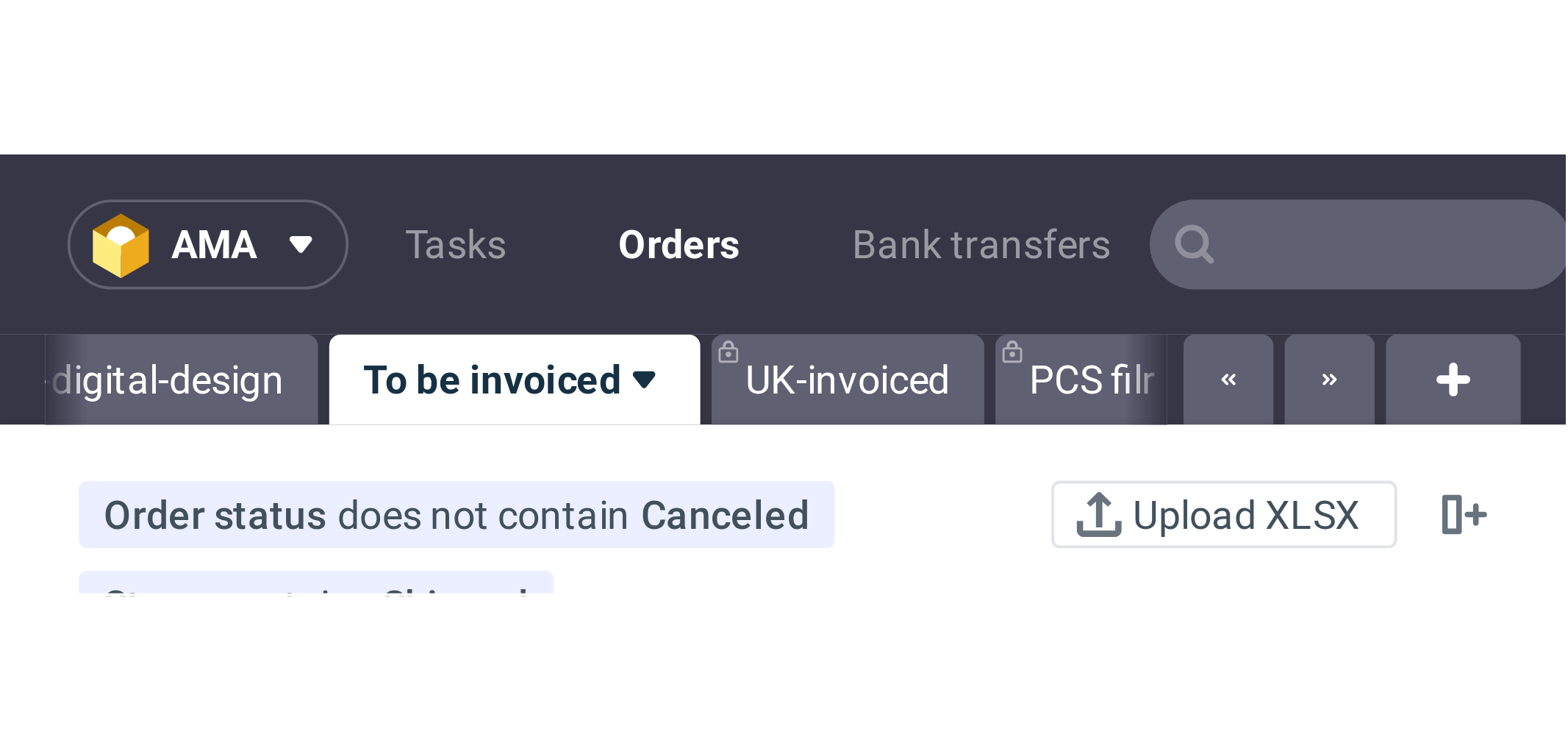
scroll to position [0, 2202]
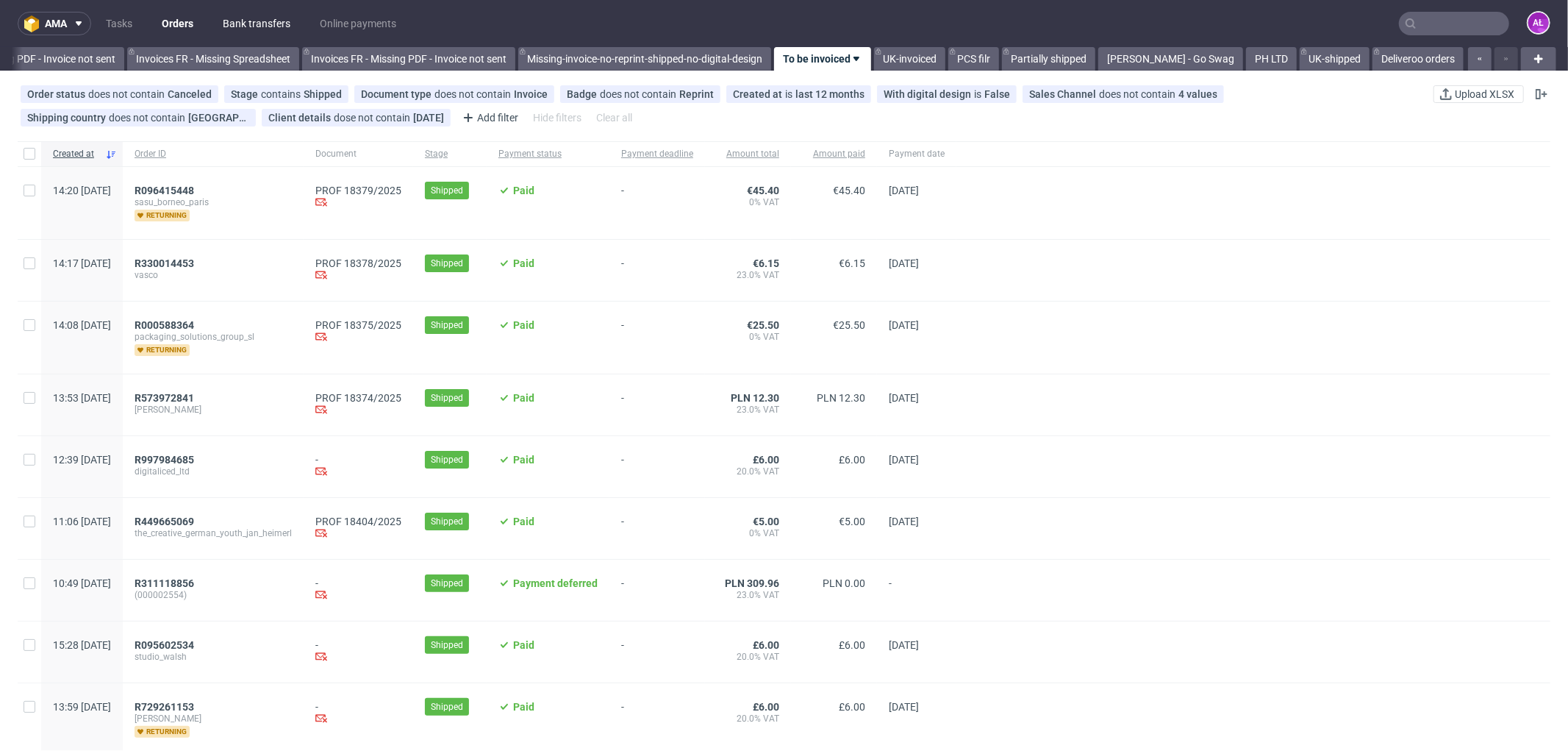
click at [261, 34] on link "Bank transfers" at bounding box center [257, 23] width 85 height 23
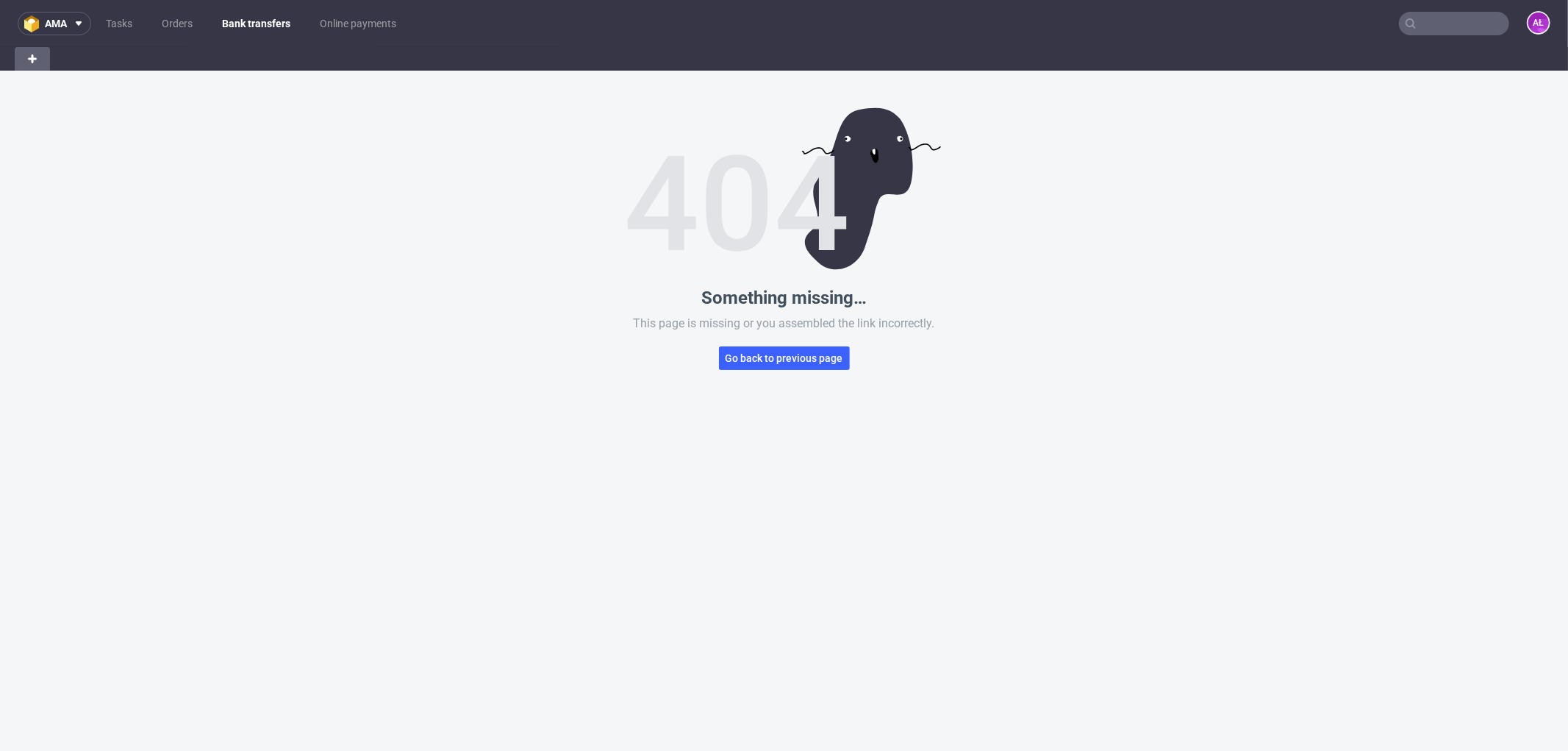
click at [262, 27] on link "Bank transfers" at bounding box center [256, 23] width 86 height 23
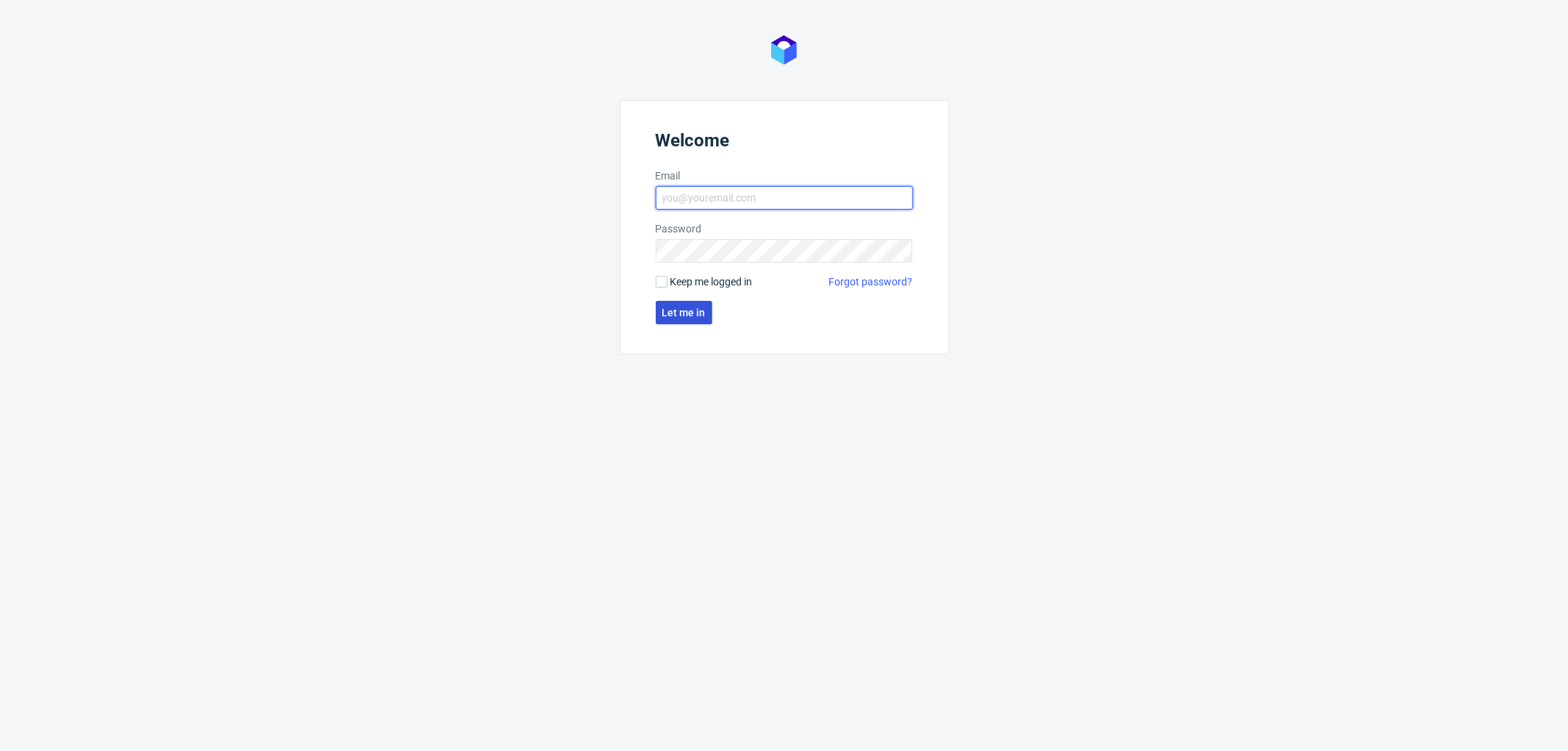
type input "[PERSON_NAME][EMAIL_ADDRESS][DOMAIN_NAME]"
click at [688, 310] on span "Let me in" at bounding box center [684, 312] width 44 height 11
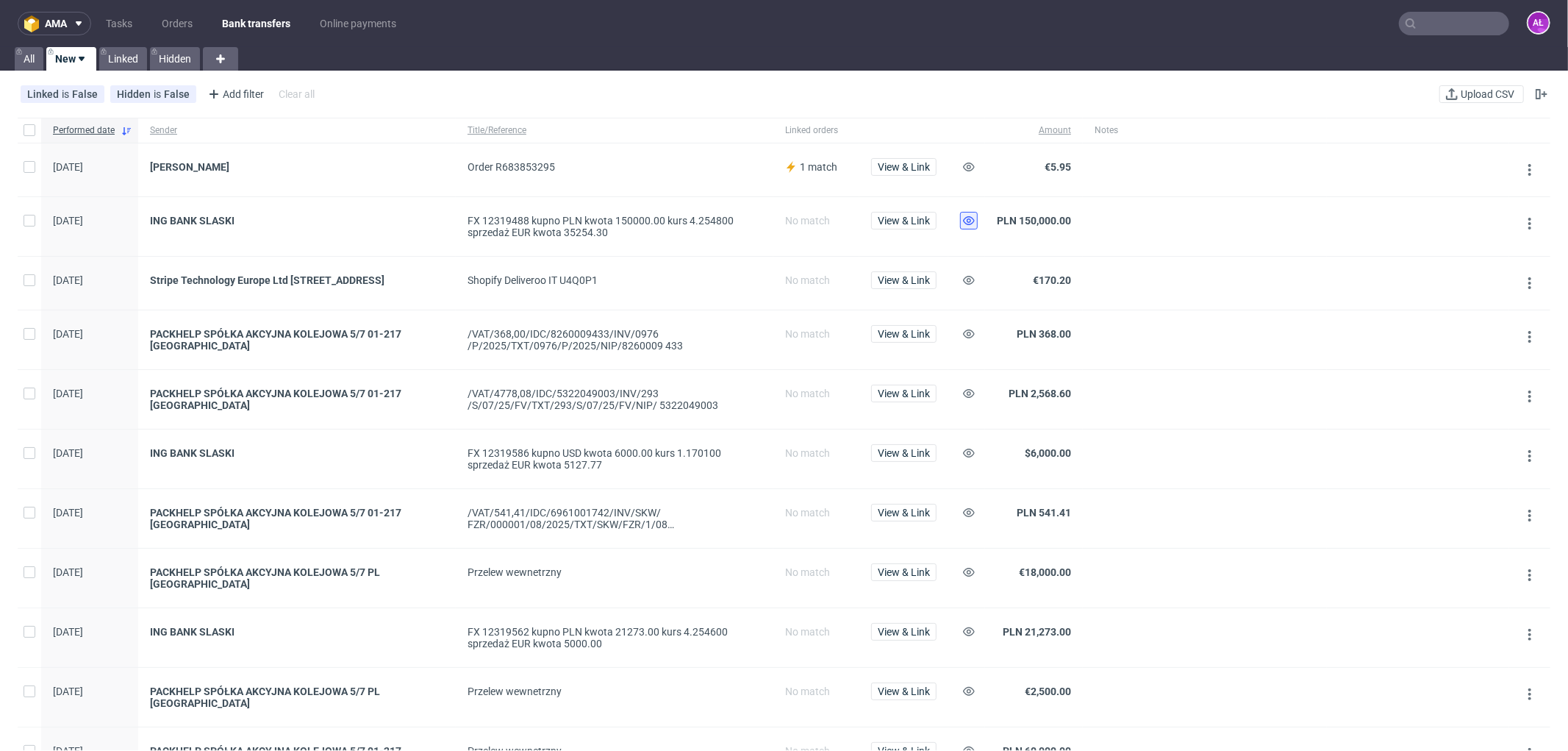
click at [967, 222] on icon at bounding box center [969, 220] width 12 height 12
click at [920, 166] on span "View & Link" at bounding box center [904, 167] width 52 height 11
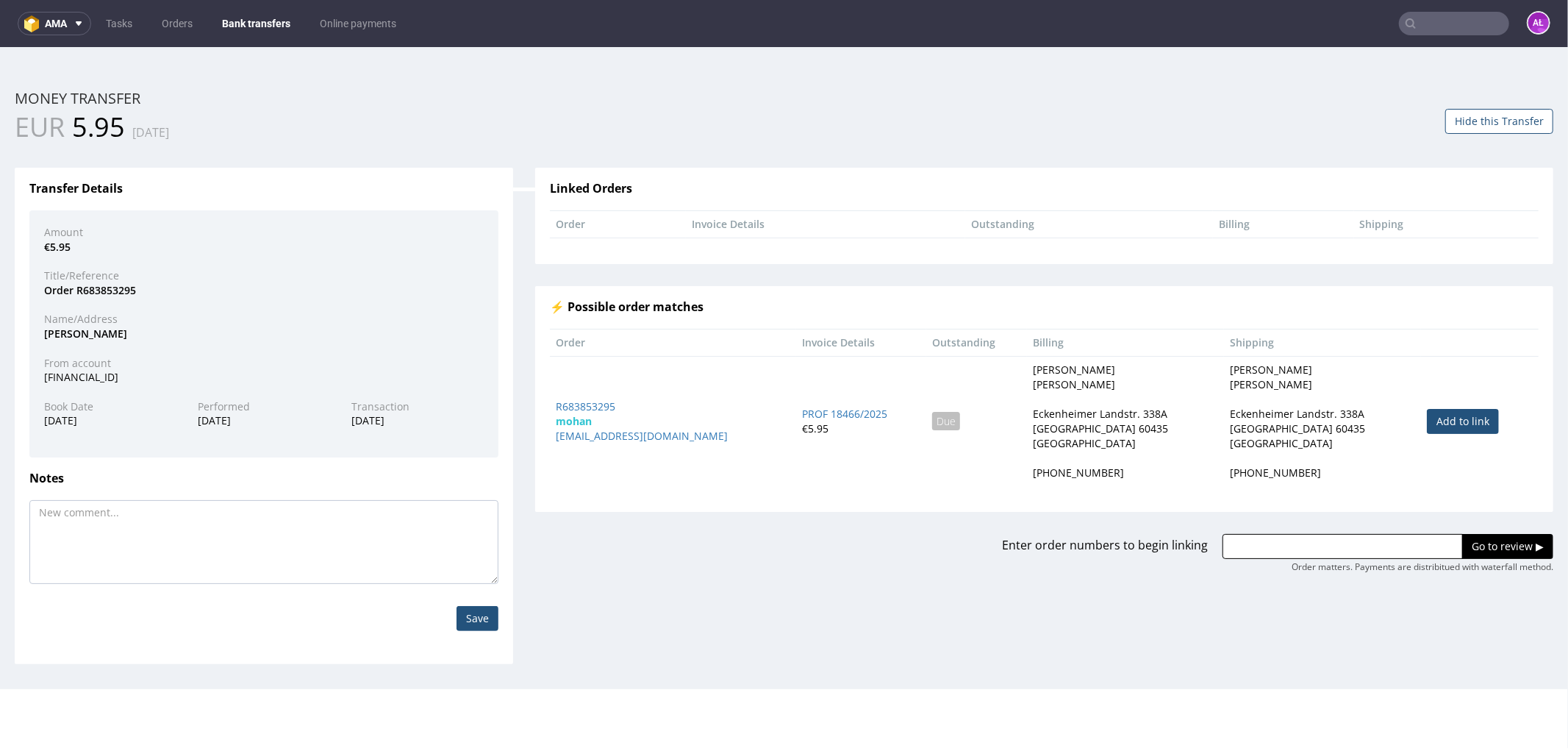
click at [1461, 426] on link "Add to link" at bounding box center [1462, 421] width 72 height 25
type input "R683853295"
click at [1502, 544] on input "Go to review ▶" at bounding box center [1508, 546] width 91 height 25
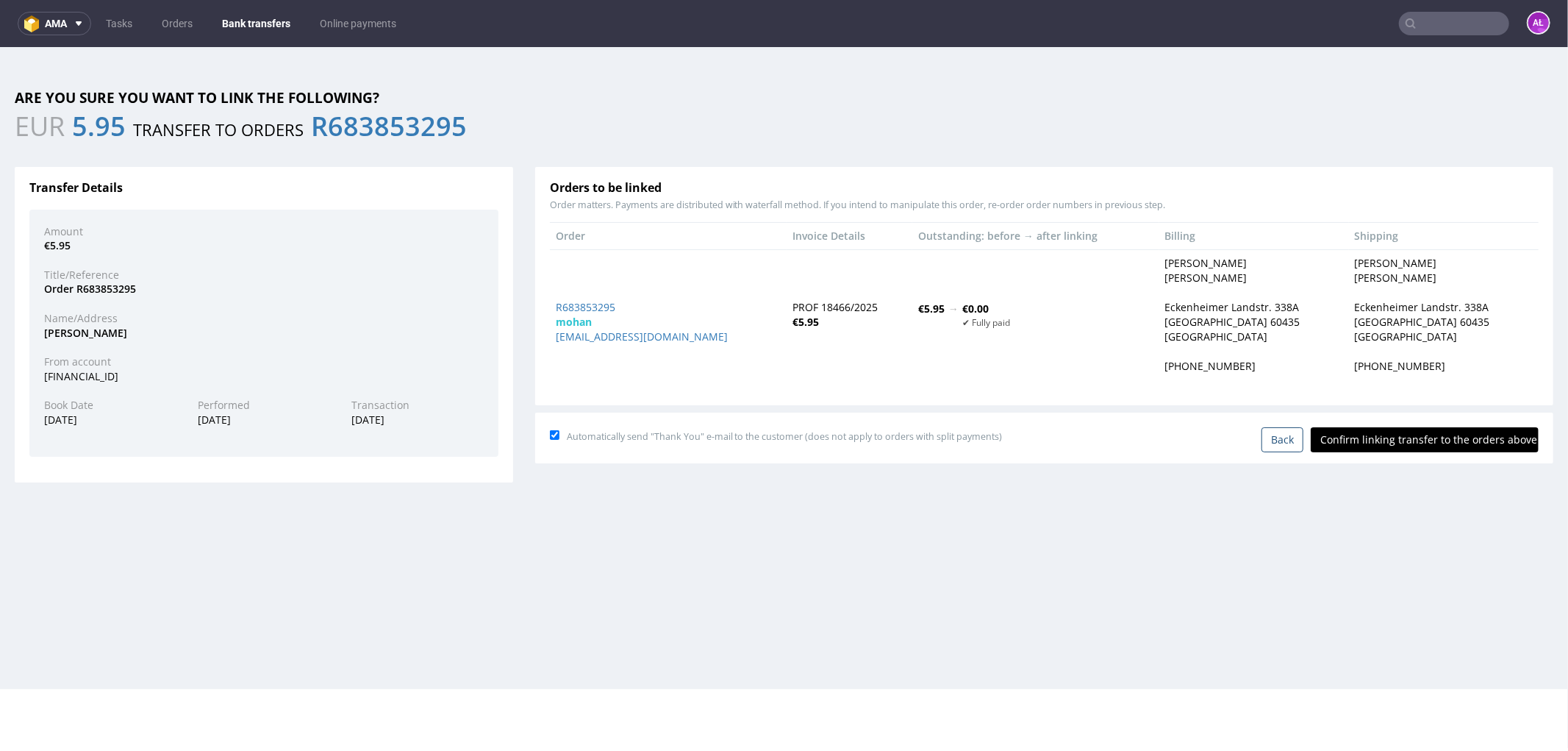
click at [1322, 441] on input "Confirm linking transfer to the orders above" at bounding box center [1424, 440] width 228 height 25
type input "In progress..."
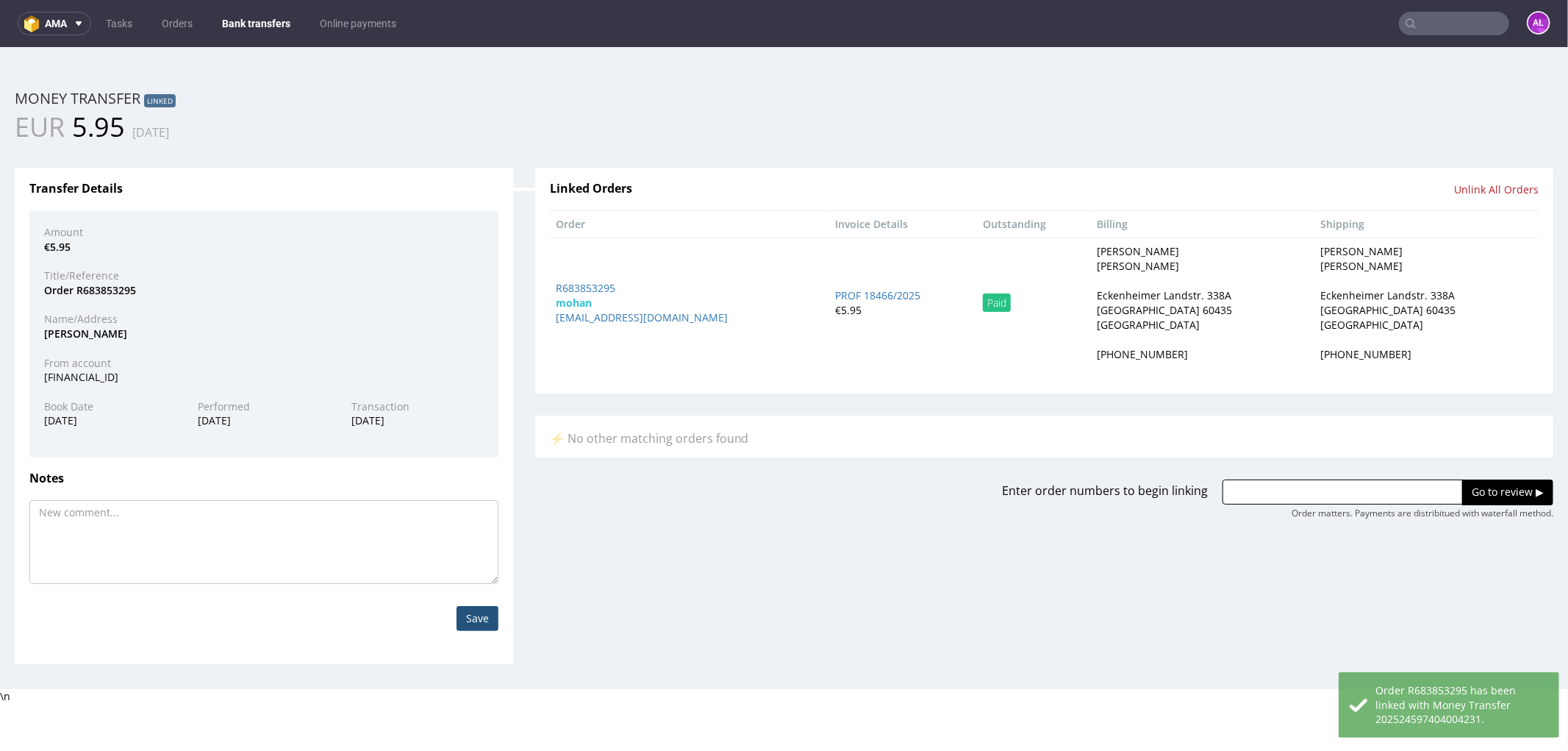
click at [248, 31] on link "Bank transfers" at bounding box center [256, 23] width 86 height 23
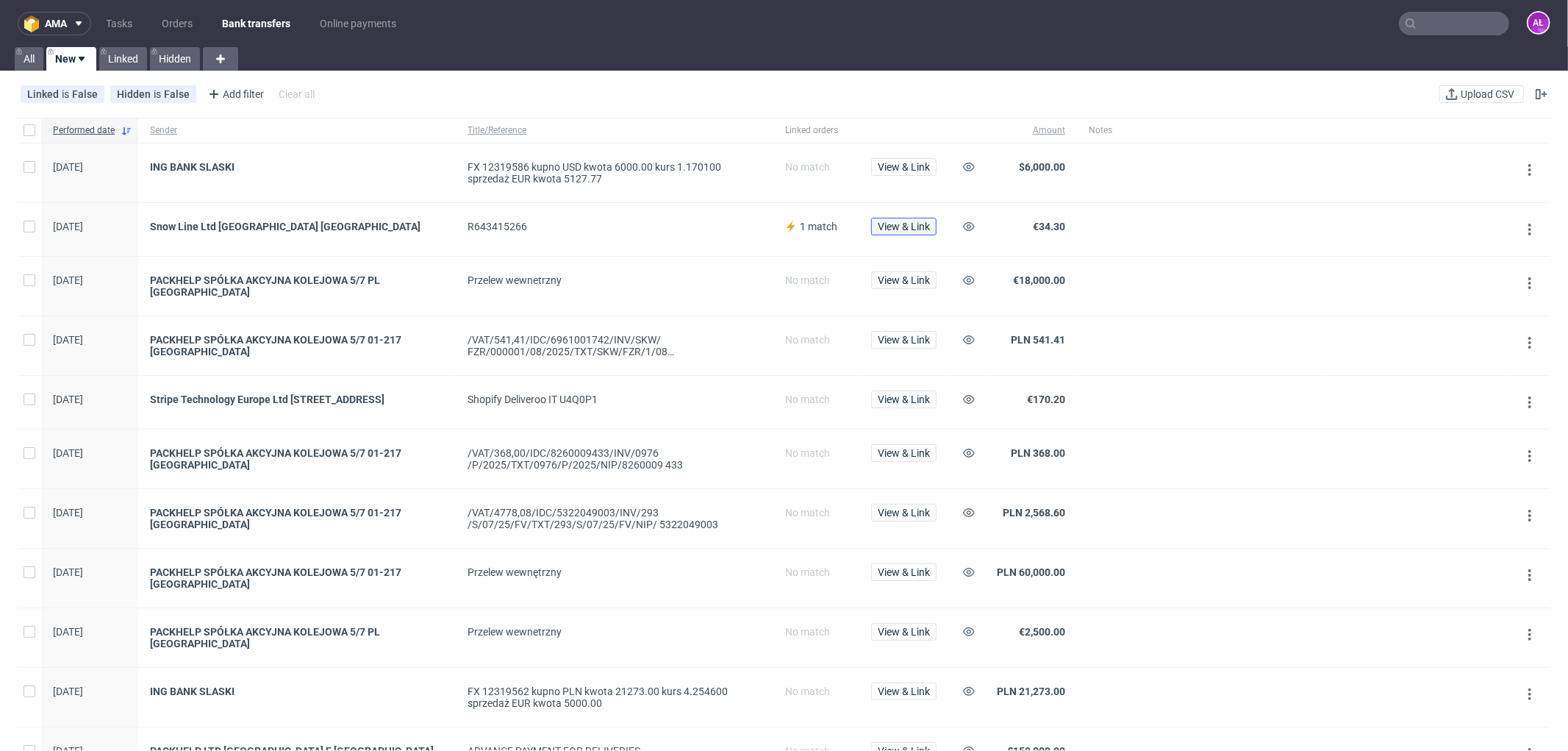
click at [905, 229] on span "View & Link" at bounding box center [904, 226] width 52 height 11
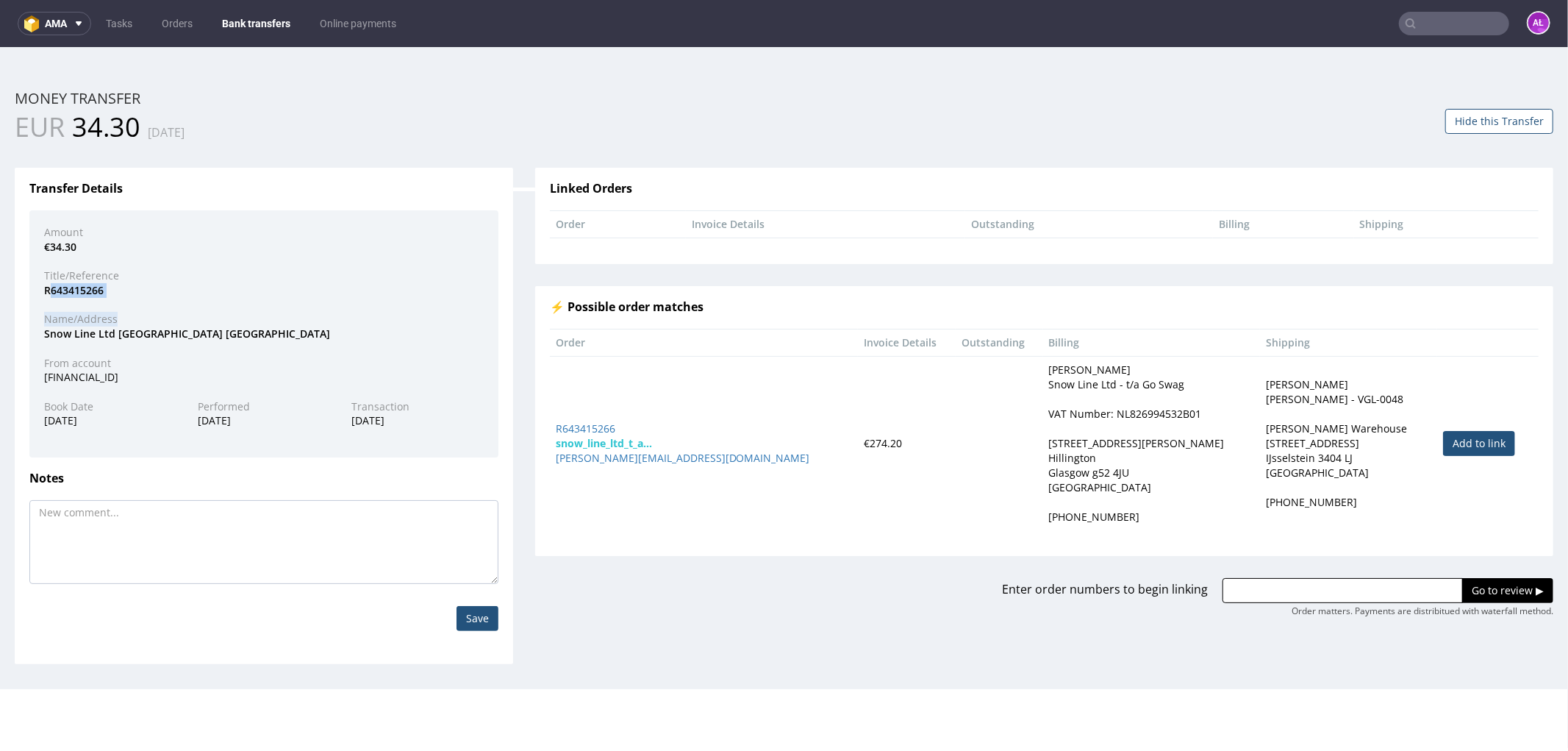
drag, startPoint x: 122, startPoint y: 297, endPoint x: 52, endPoint y: 291, distance: 70.3
click at [52, 291] on div "Amount €34.30 Title/Reference R643415266 Name/Address Snow Line Ltd Glasgow GB …" at bounding box center [264, 333] width 469 height 247
click at [43, 291] on div "R643415266" at bounding box center [264, 289] width 462 height 15
drag, startPoint x: 43, startPoint y: 291, endPoint x: 103, endPoint y: 291, distance: 60.0
click at [113, 291] on div "R643415266" at bounding box center [264, 289] width 462 height 15
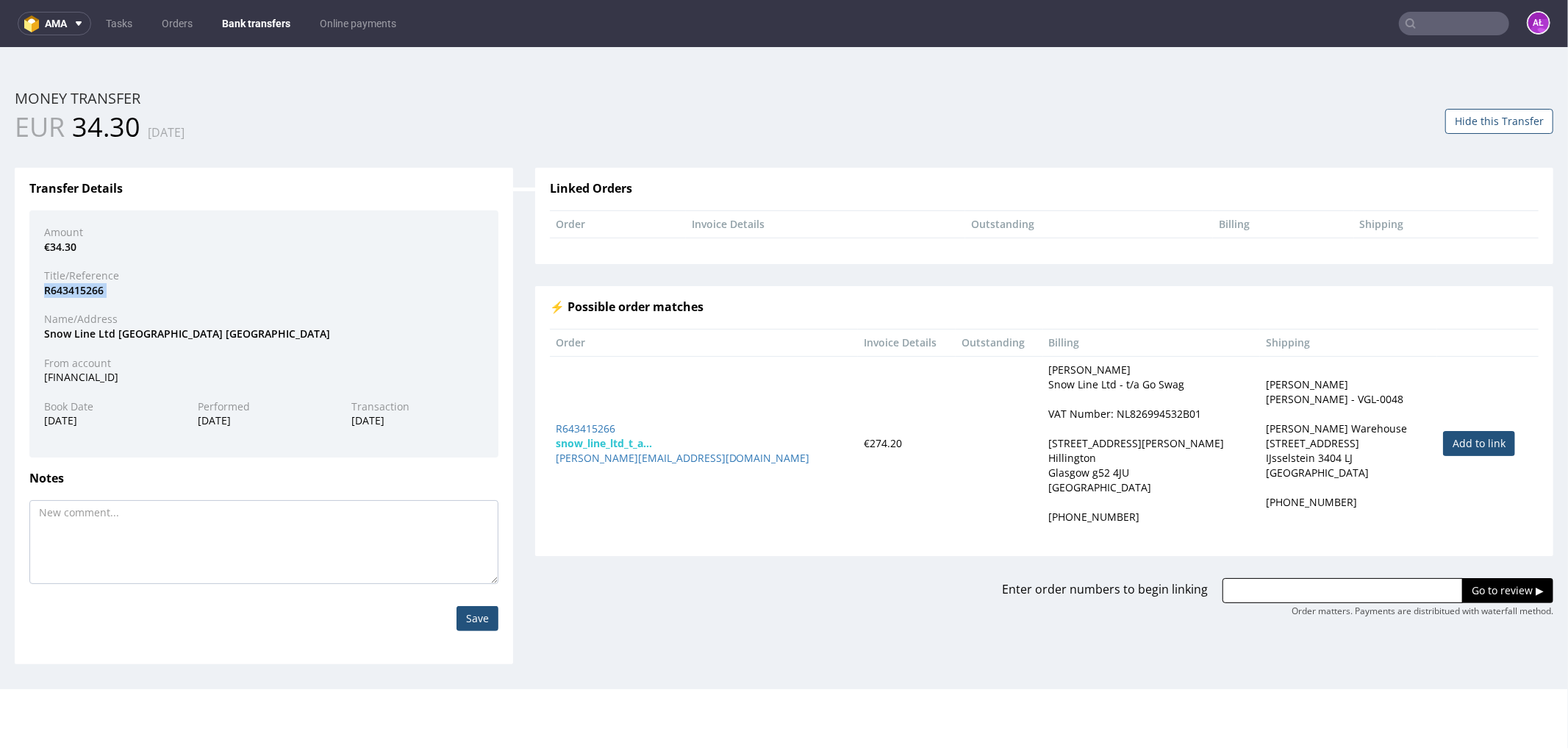
copy div "R643415266"
click at [1443, 439] on link "Add to link" at bounding box center [1479, 442] width 72 height 25
type input "R643415266"
click at [1497, 583] on input "Go to review ▶" at bounding box center [1508, 590] width 91 height 25
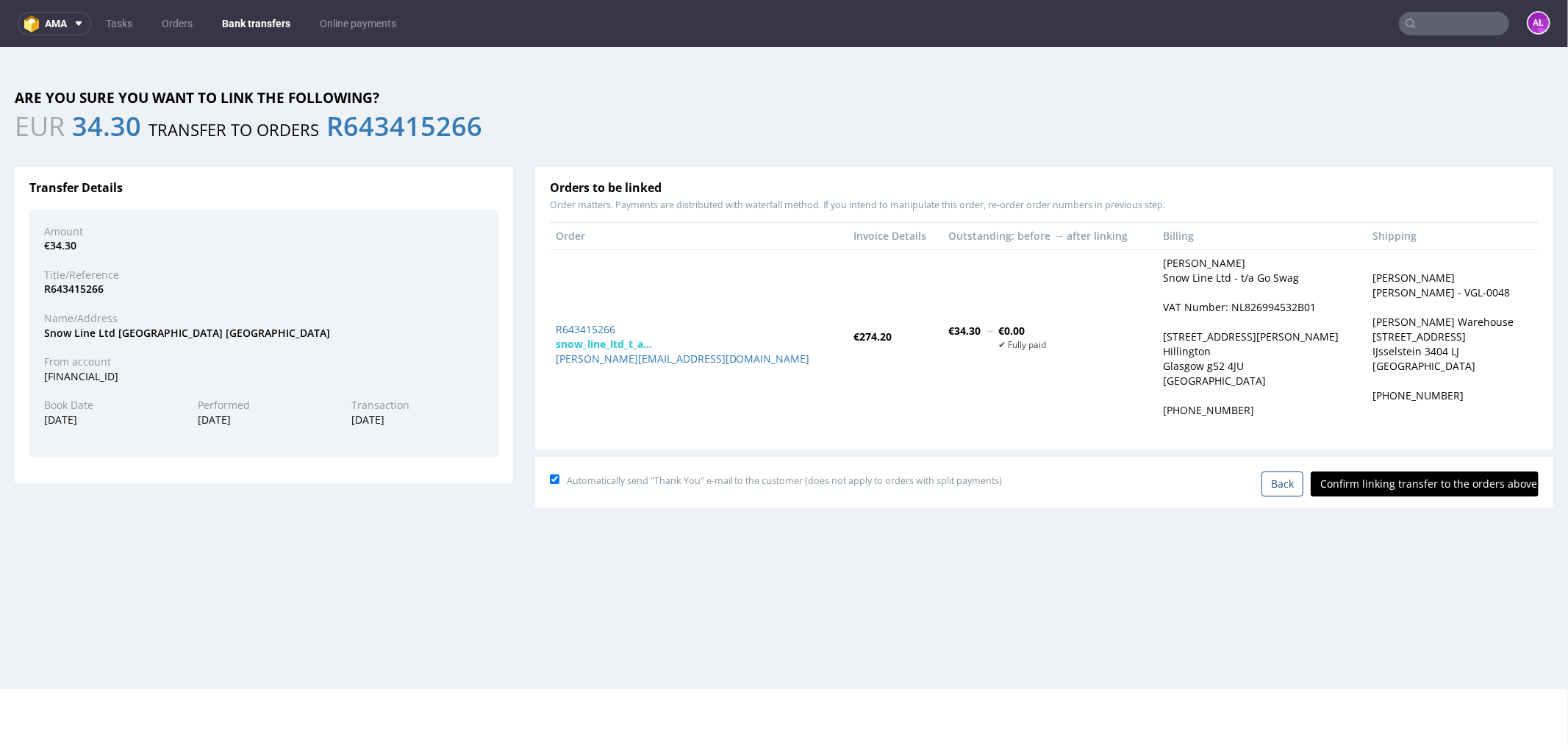
click at [1423, 481] on input "Confirm linking transfer to the orders above" at bounding box center [1424, 483] width 228 height 25
type input "In progress..."
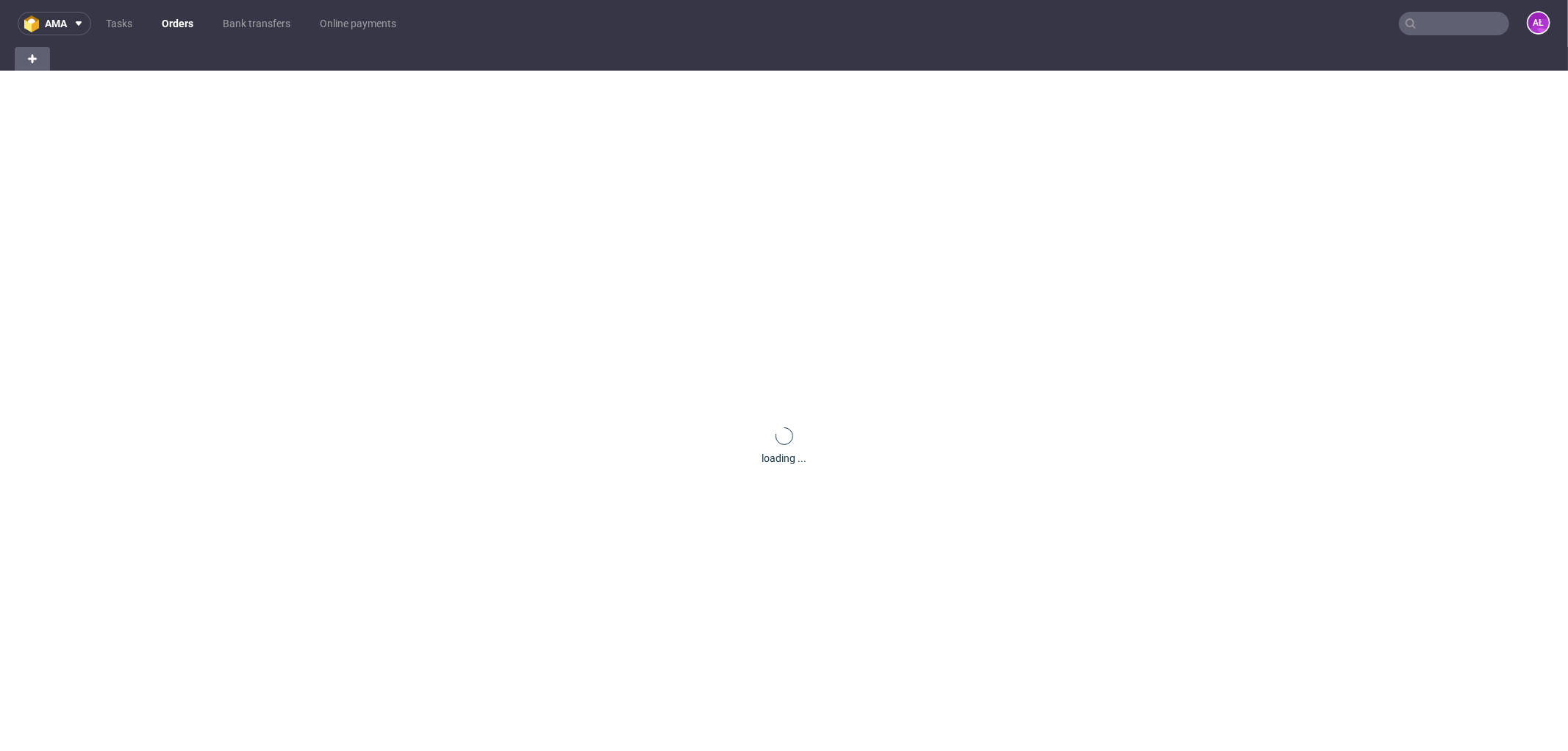
click at [1420, 17] on input "text" at bounding box center [1454, 23] width 111 height 23
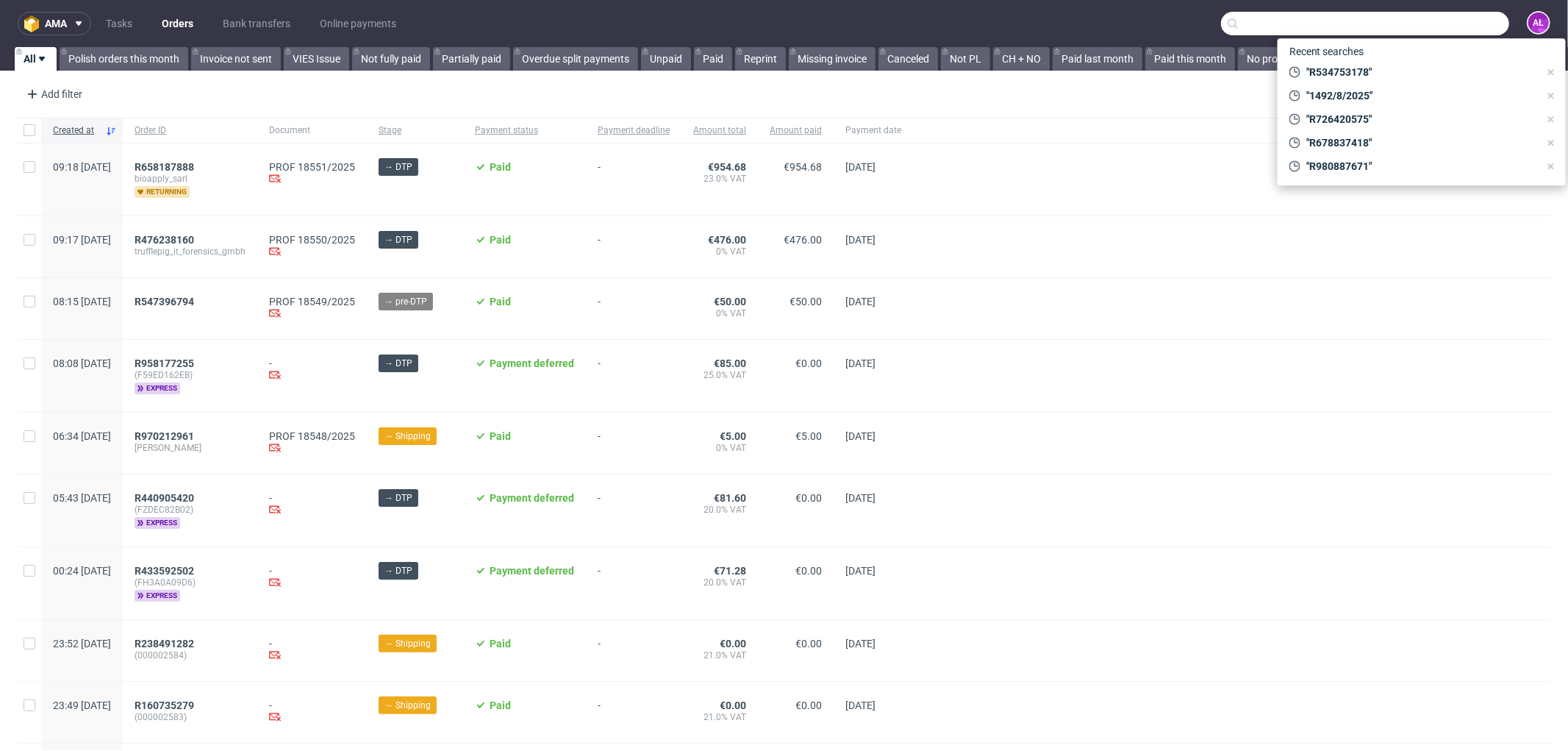
paste input "R643415266"
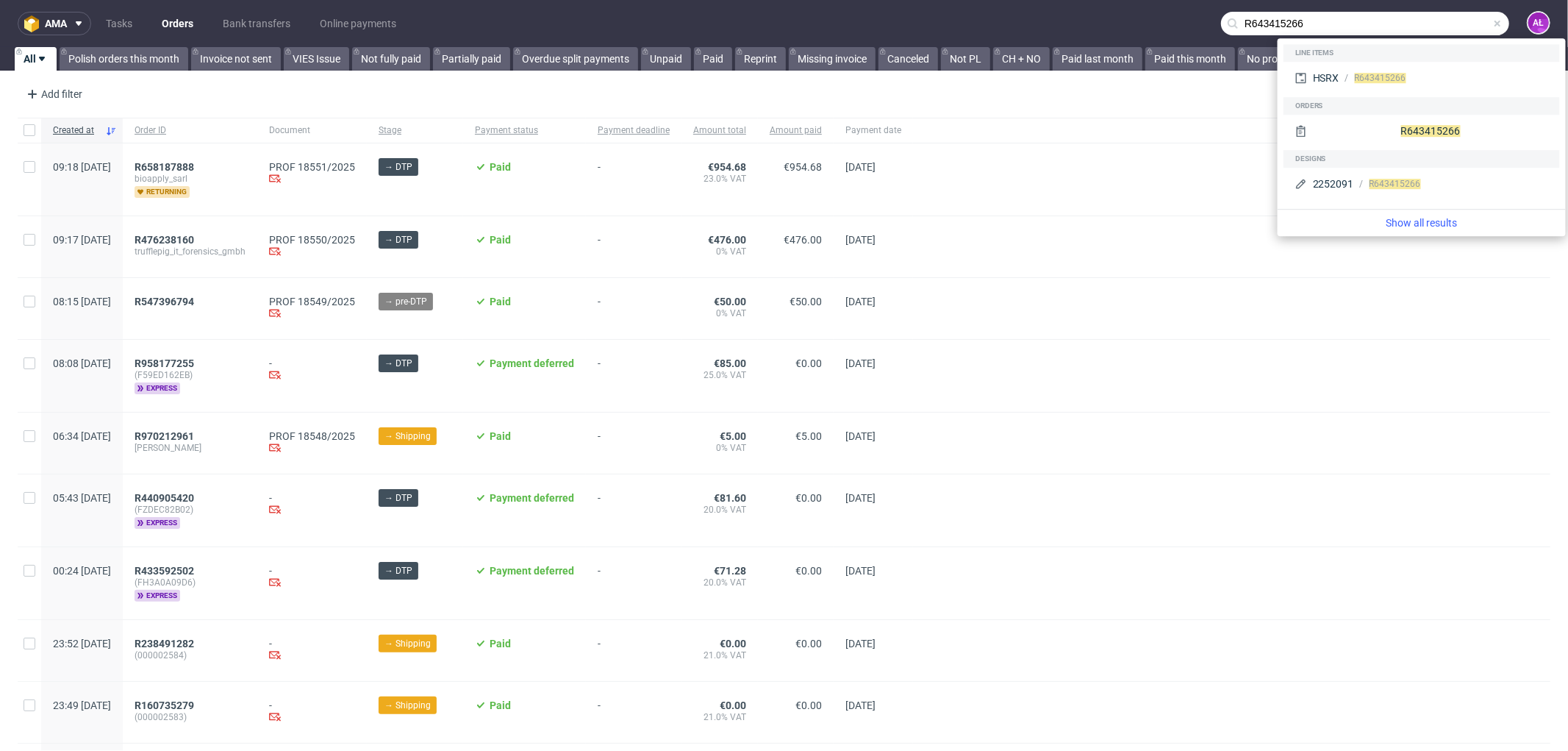
type input "R643415266"
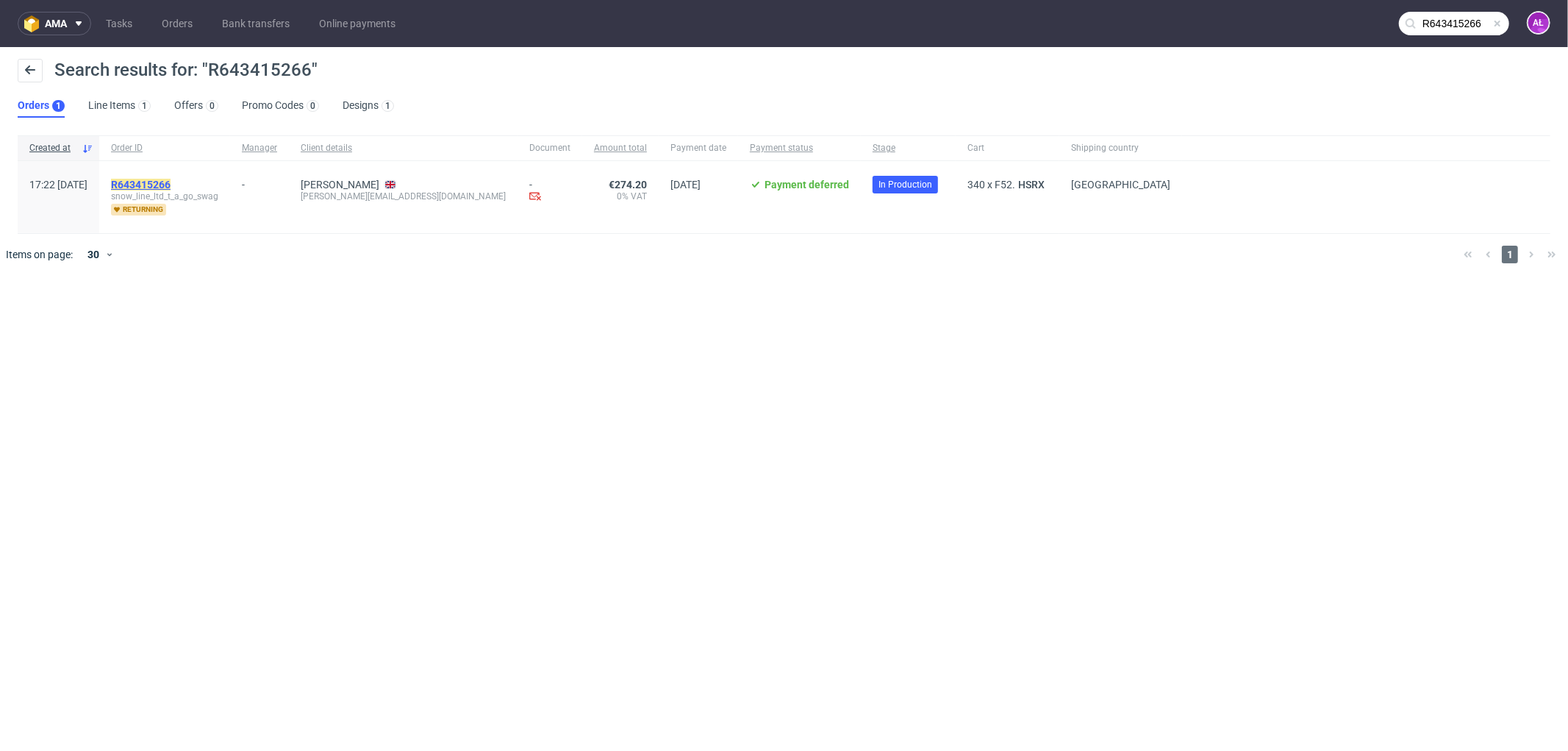
click at [171, 182] on mark "R643415266" at bounding box center [140, 184] width 59 height 12
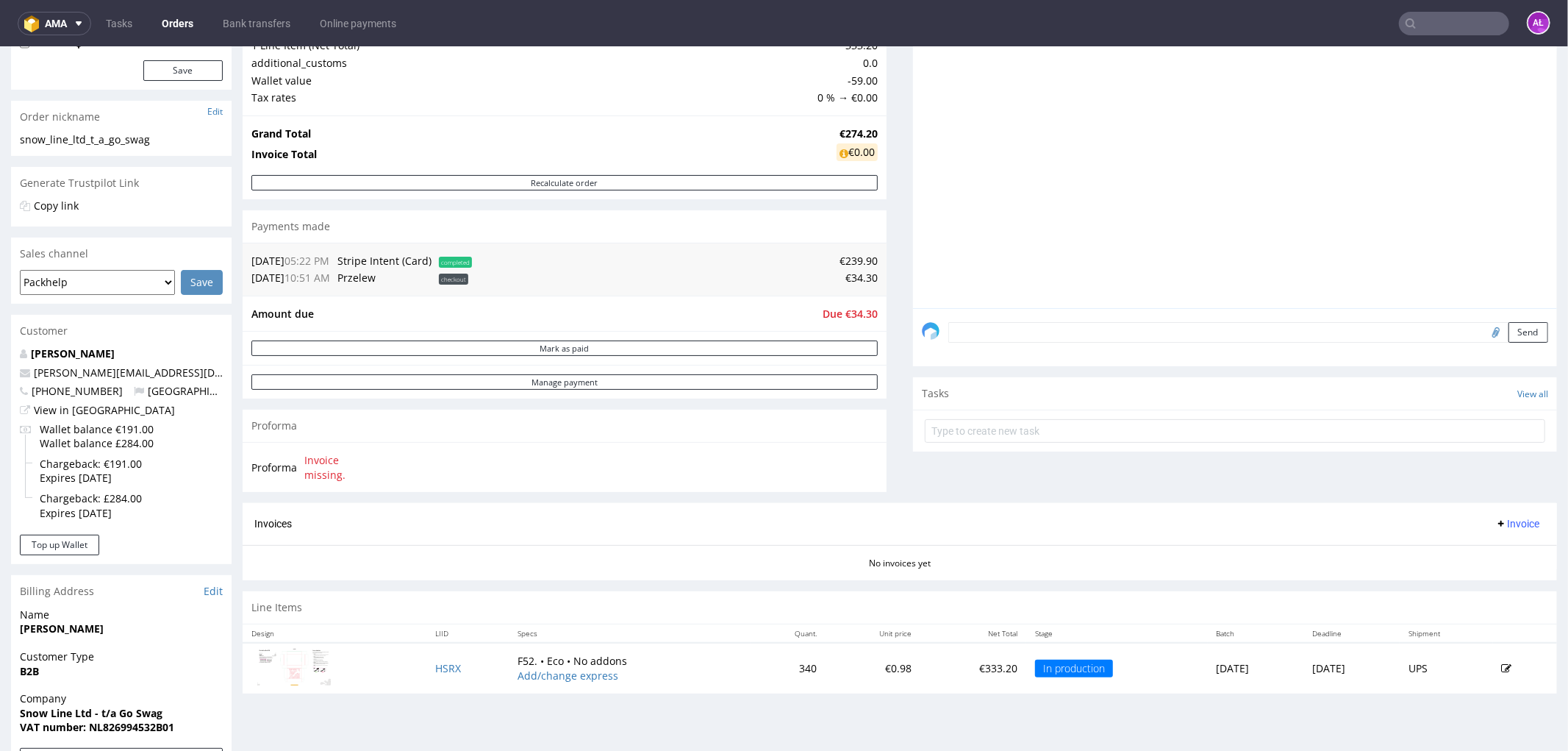
scroll to position [245, 0]
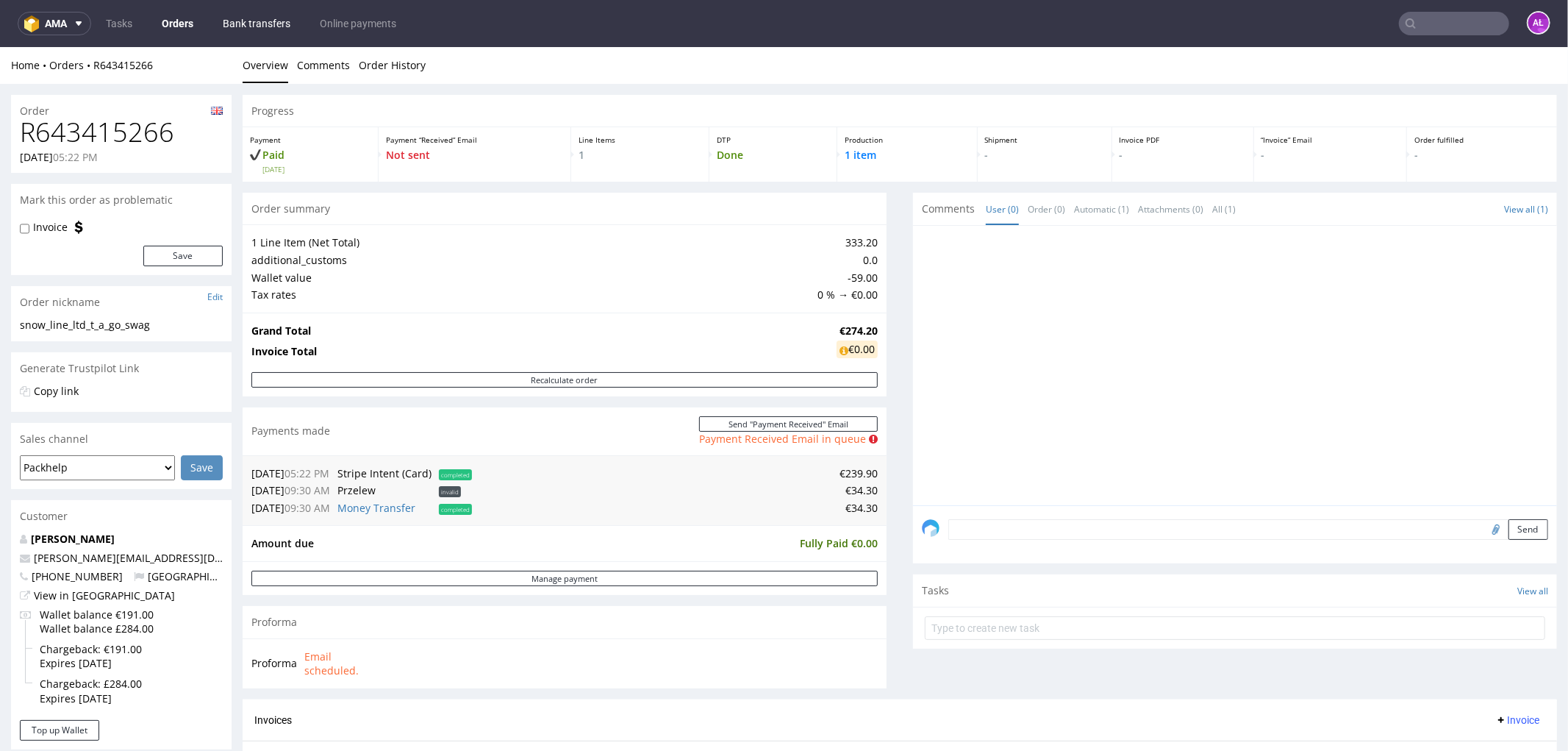
click at [292, 26] on link "Bank transfers" at bounding box center [257, 23] width 85 height 23
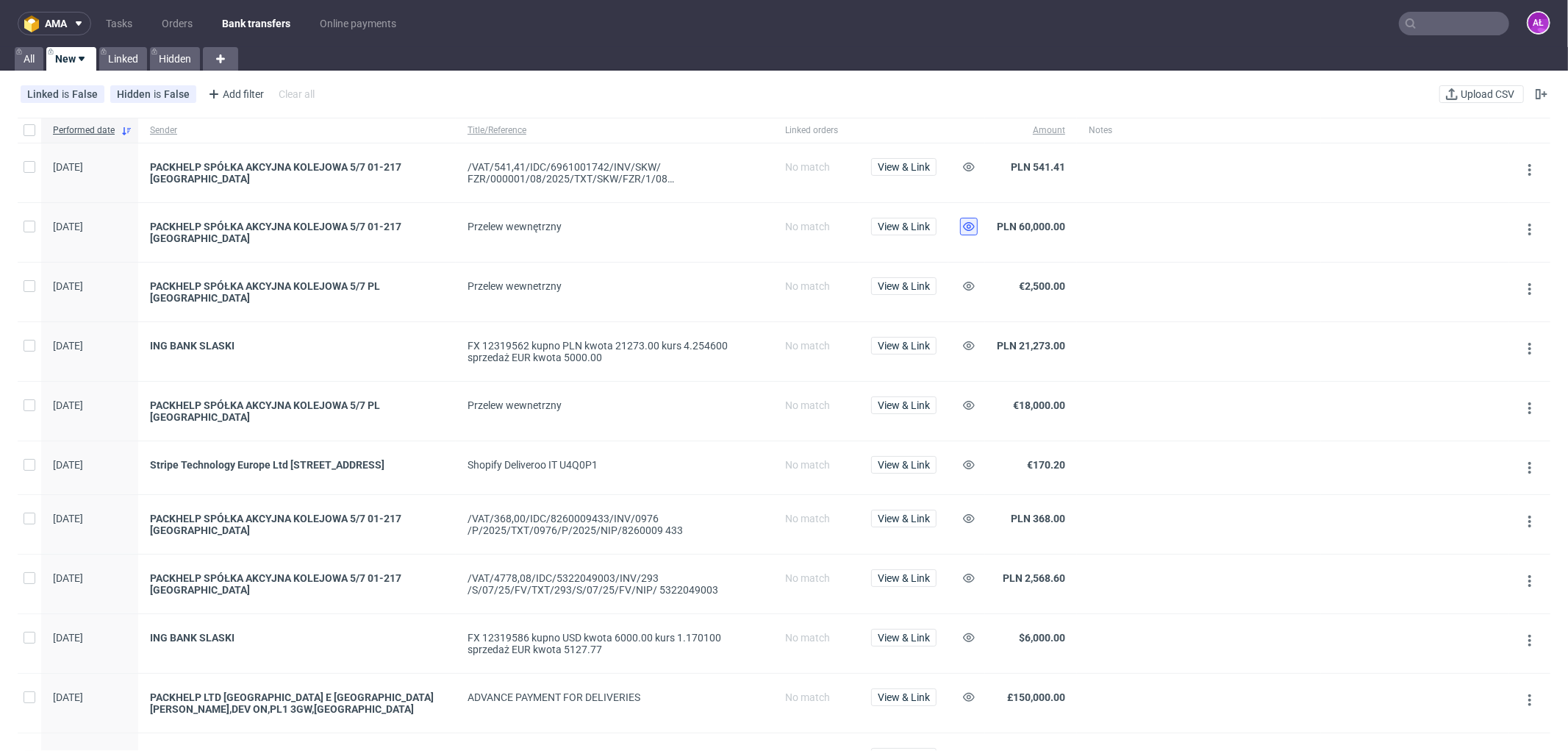
click at [965, 230] on icon at bounding box center [969, 226] width 12 height 12
click at [965, 283] on icon at bounding box center [969, 286] width 12 height 12
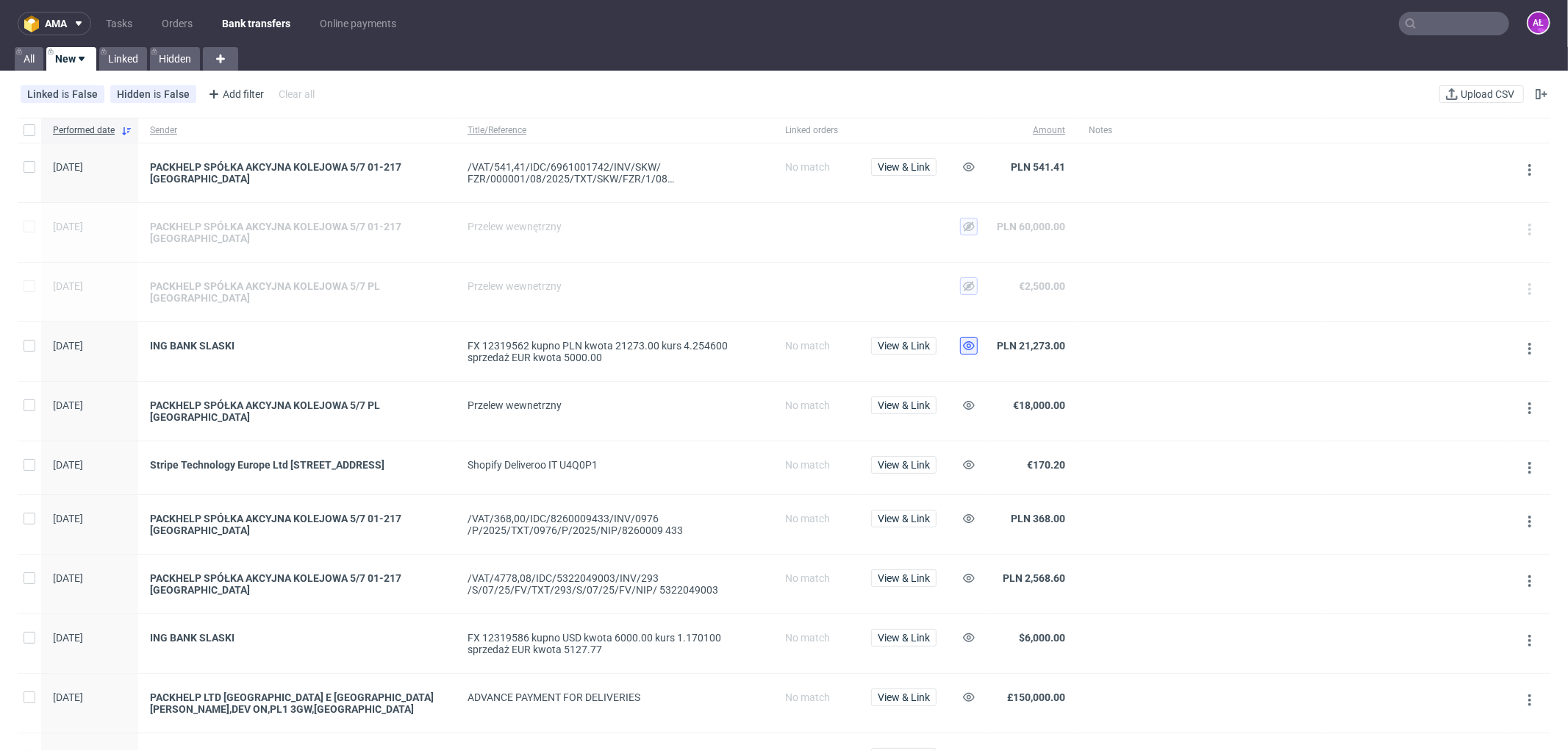
click at [971, 342] on icon at bounding box center [969, 345] width 12 height 12
click at [968, 400] on icon at bounding box center [969, 406] width 12 height 12
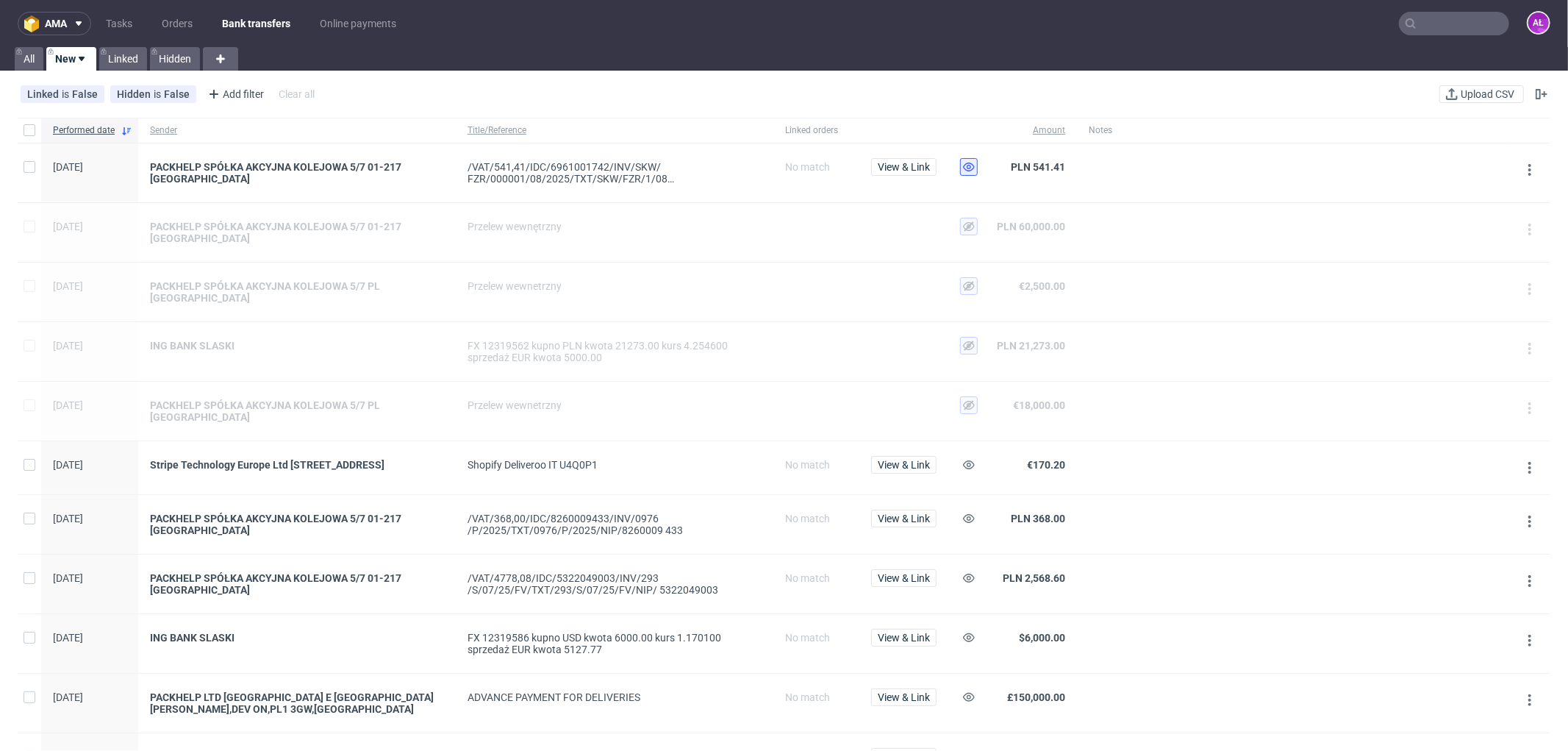
click at [968, 167] on icon at bounding box center [969, 167] width 12 height 12
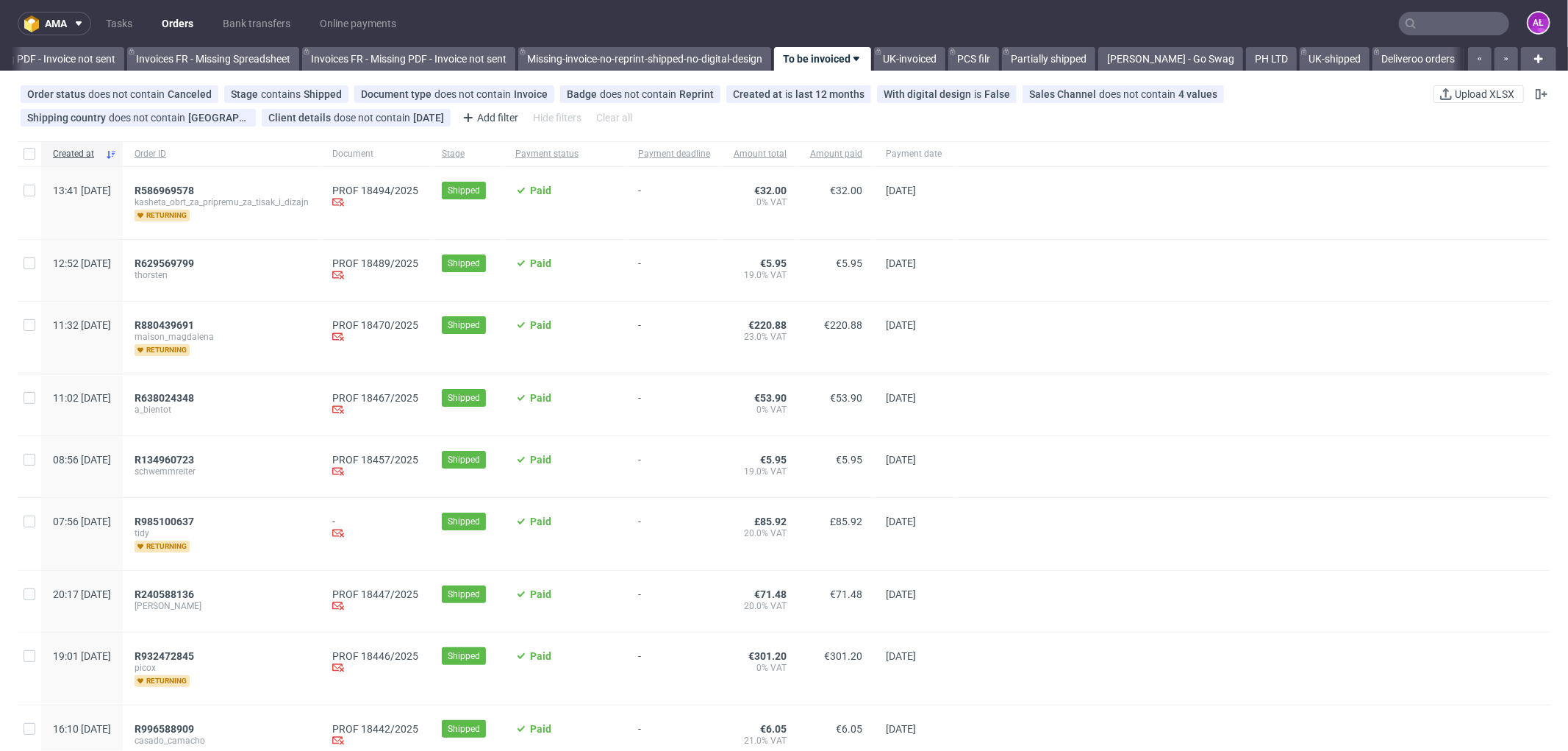
scroll to position [0, 2202]
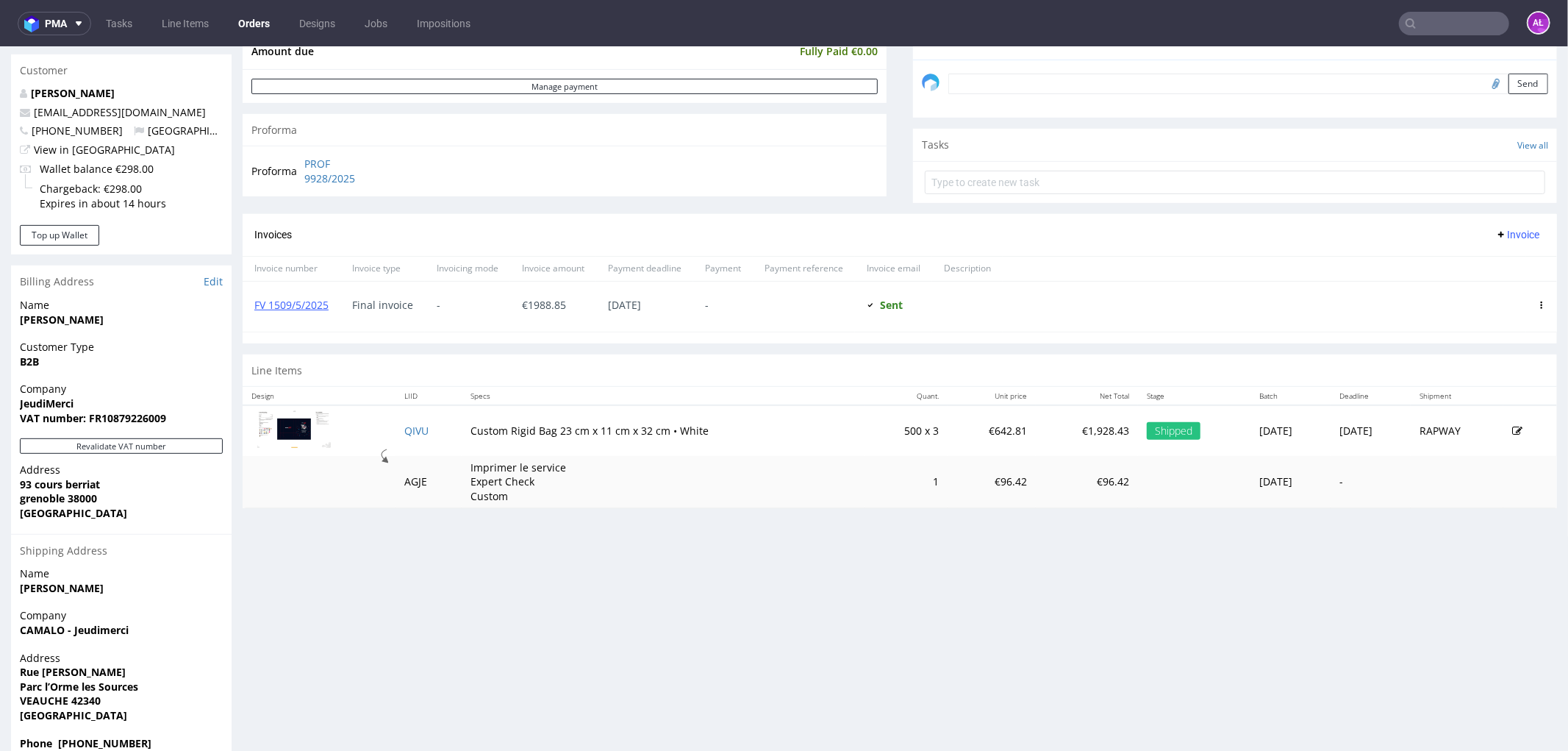
scroll to position [445, 0]
